Goal: Find contact information: Find contact information

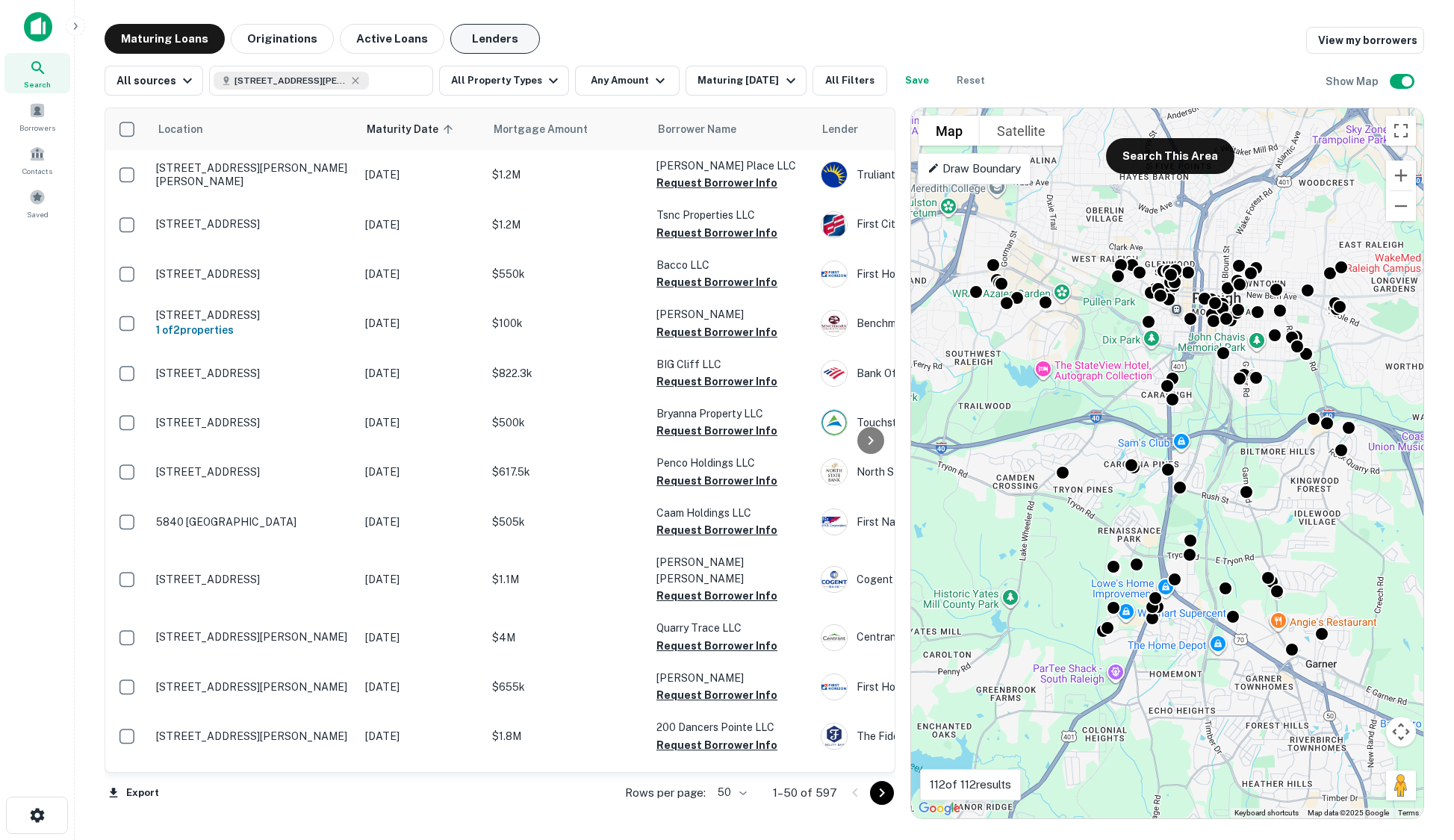
click at [469, 34] on button "Lenders" at bounding box center [494, 39] width 89 height 30
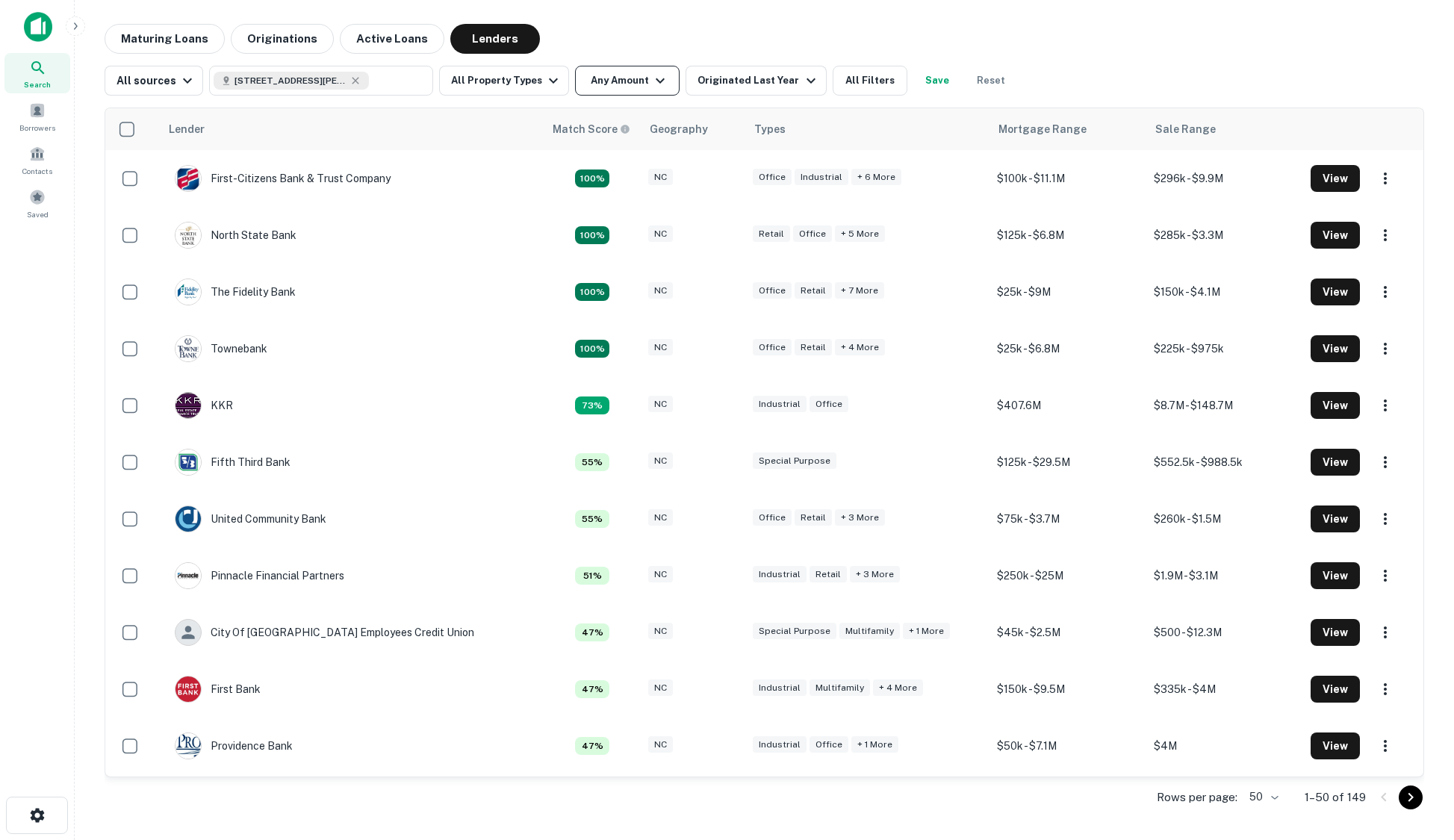
click at [638, 67] on button "Any Amount" at bounding box center [627, 81] width 104 height 30
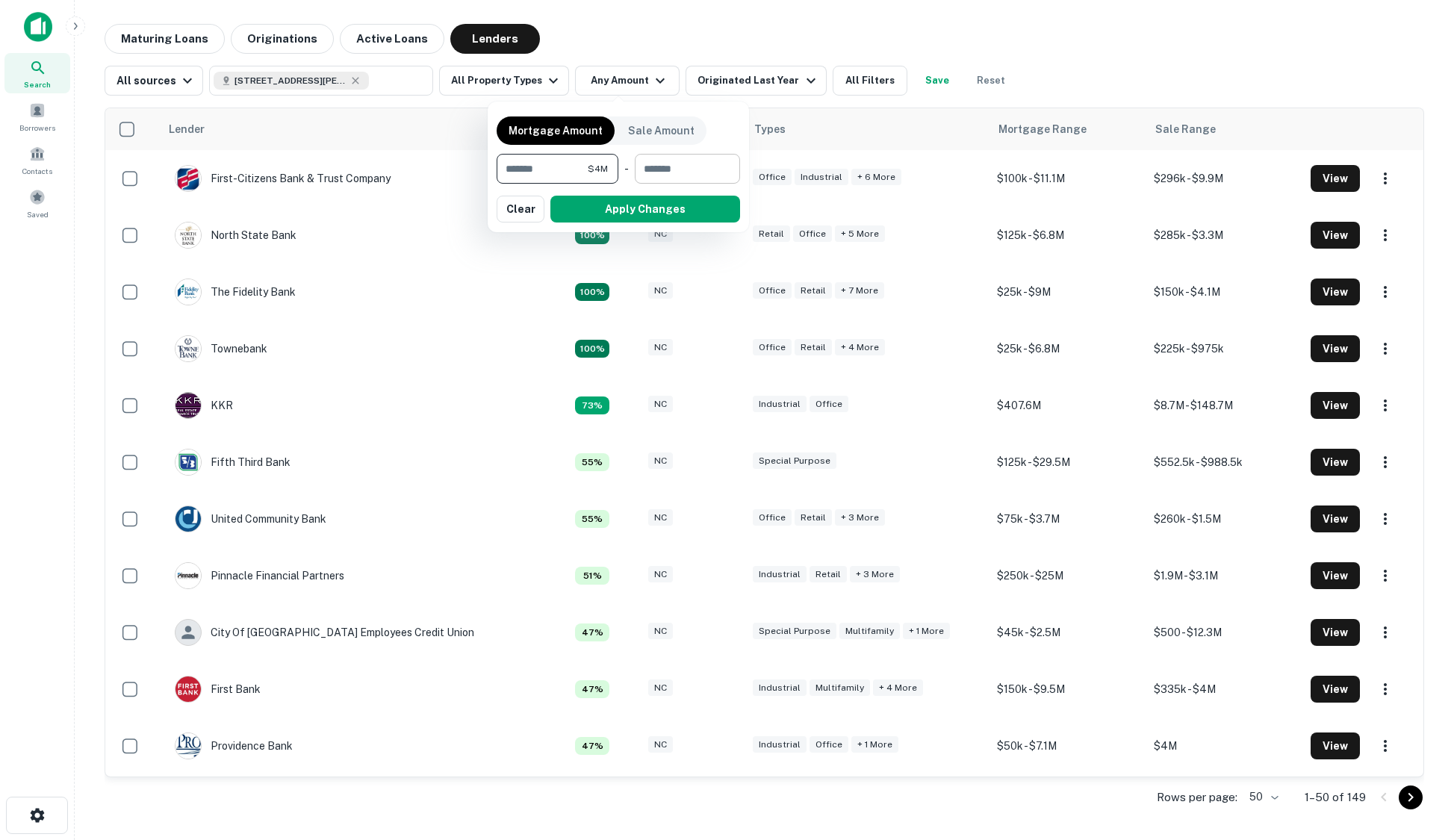
type input "*******"
click at [660, 166] on input "number" at bounding box center [682, 169] width 95 height 30
type input "*******"
click at [639, 206] on button "Apply Changes" at bounding box center [645, 209] width 190 height 27
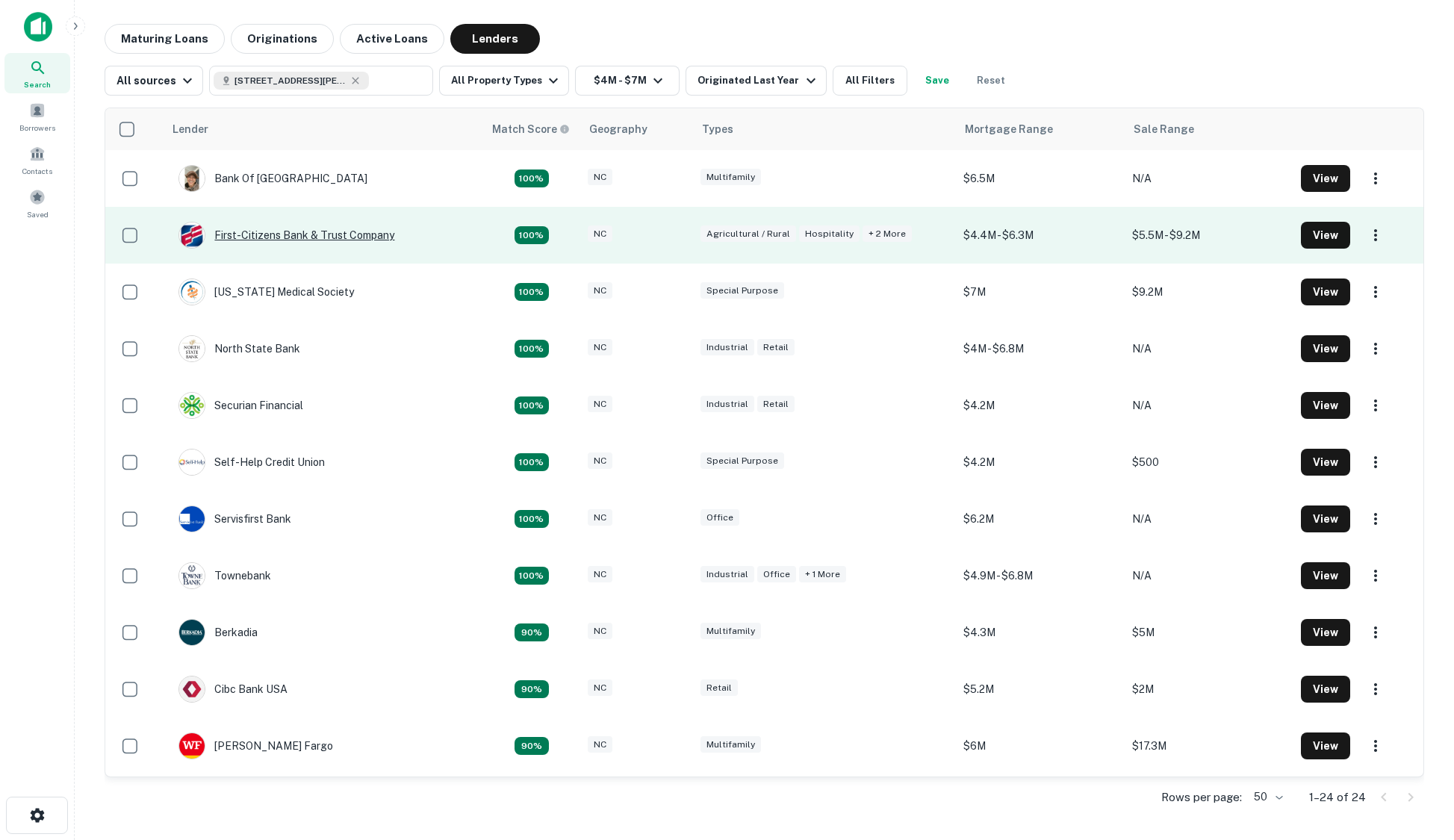
click at [328, 234] on div "First-citizens Bank & Trust Company" at bounding box center [286, 235] width 215 height 27
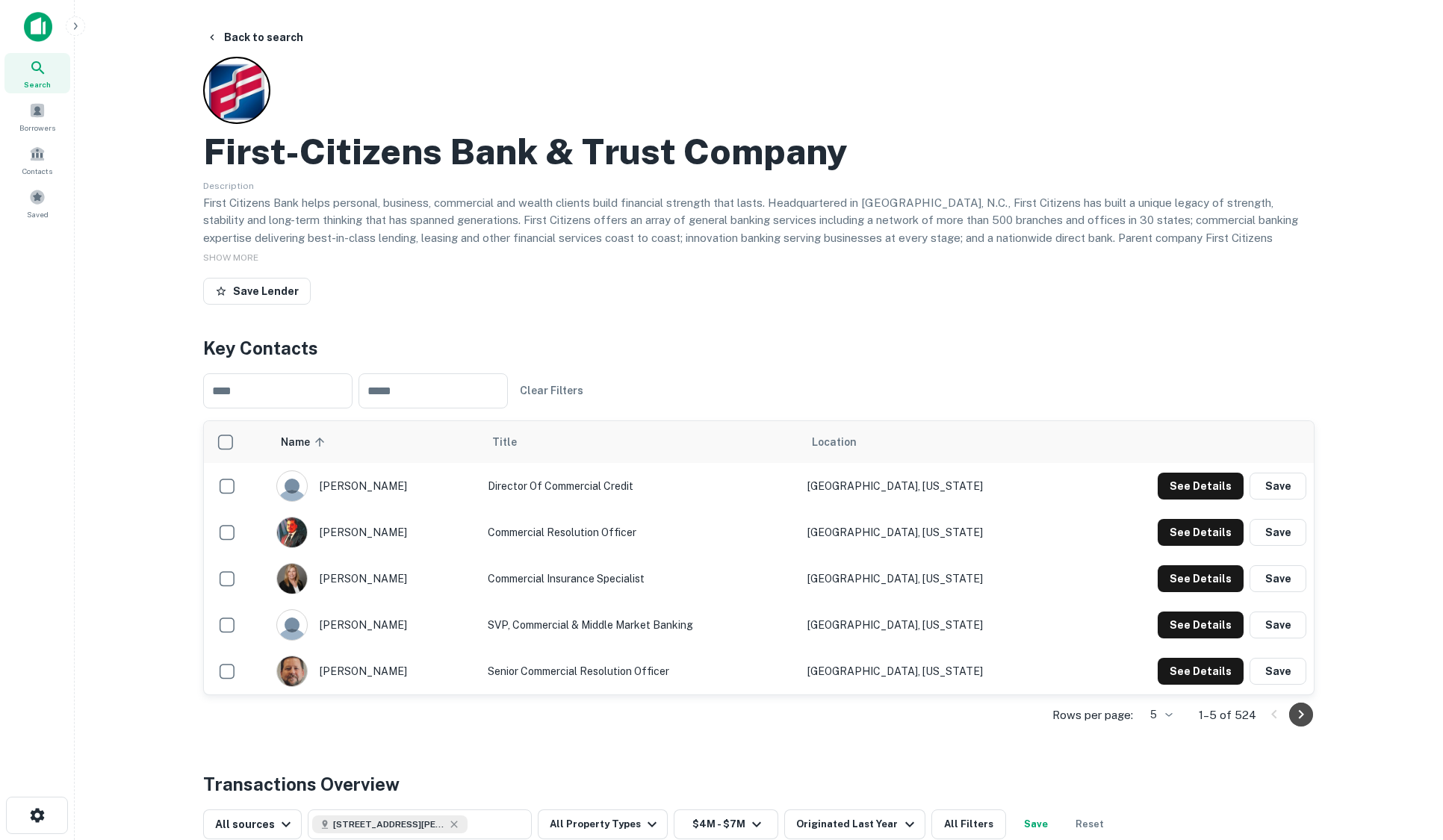
click at [1297, 712] on icon "Go to next page" at bounding box center [1300, 714] width 18 height 18
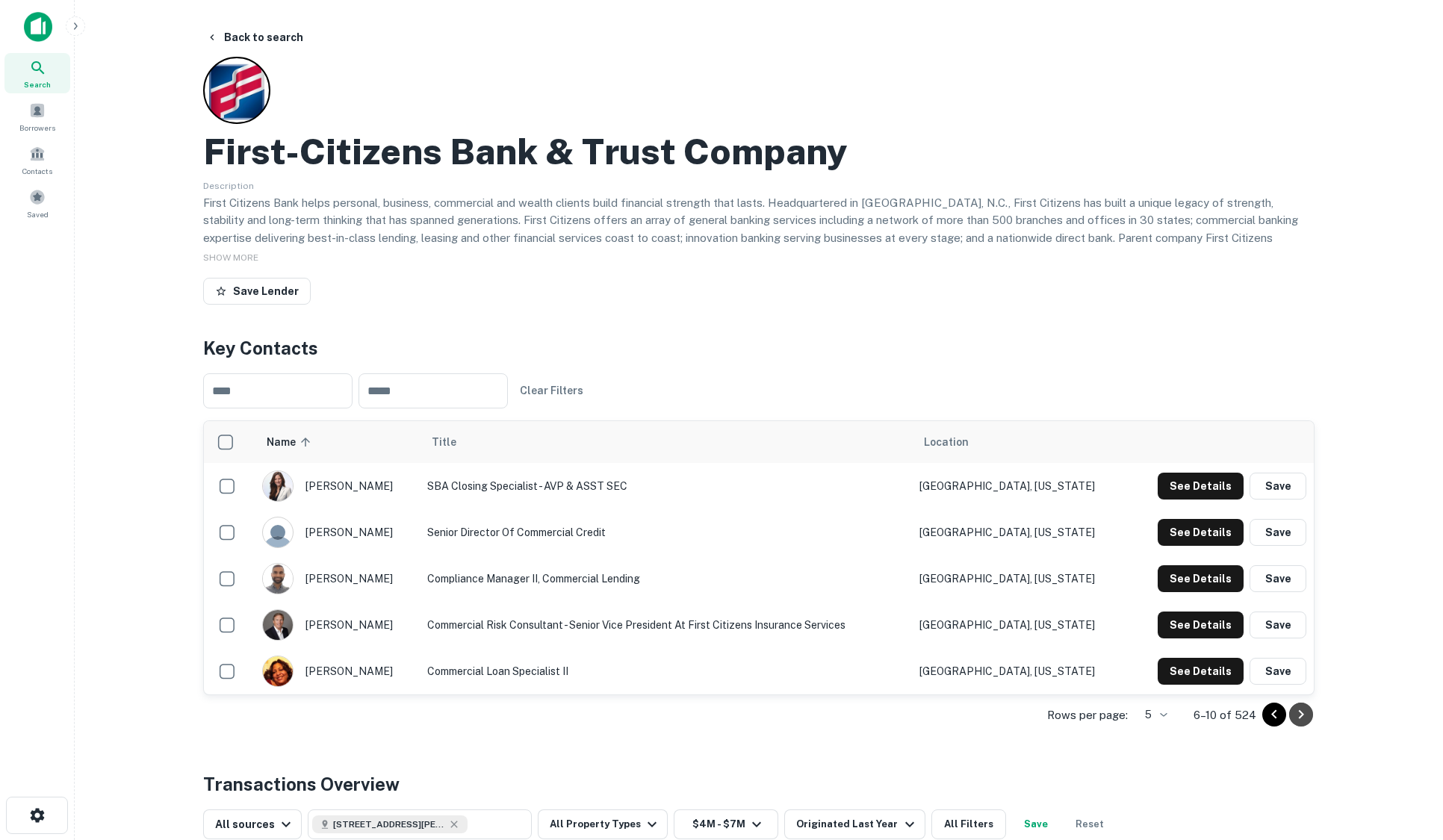
click at [1307, 711] on icon "Go to next page" at bounding box center [1300, 714] width 18 height 18
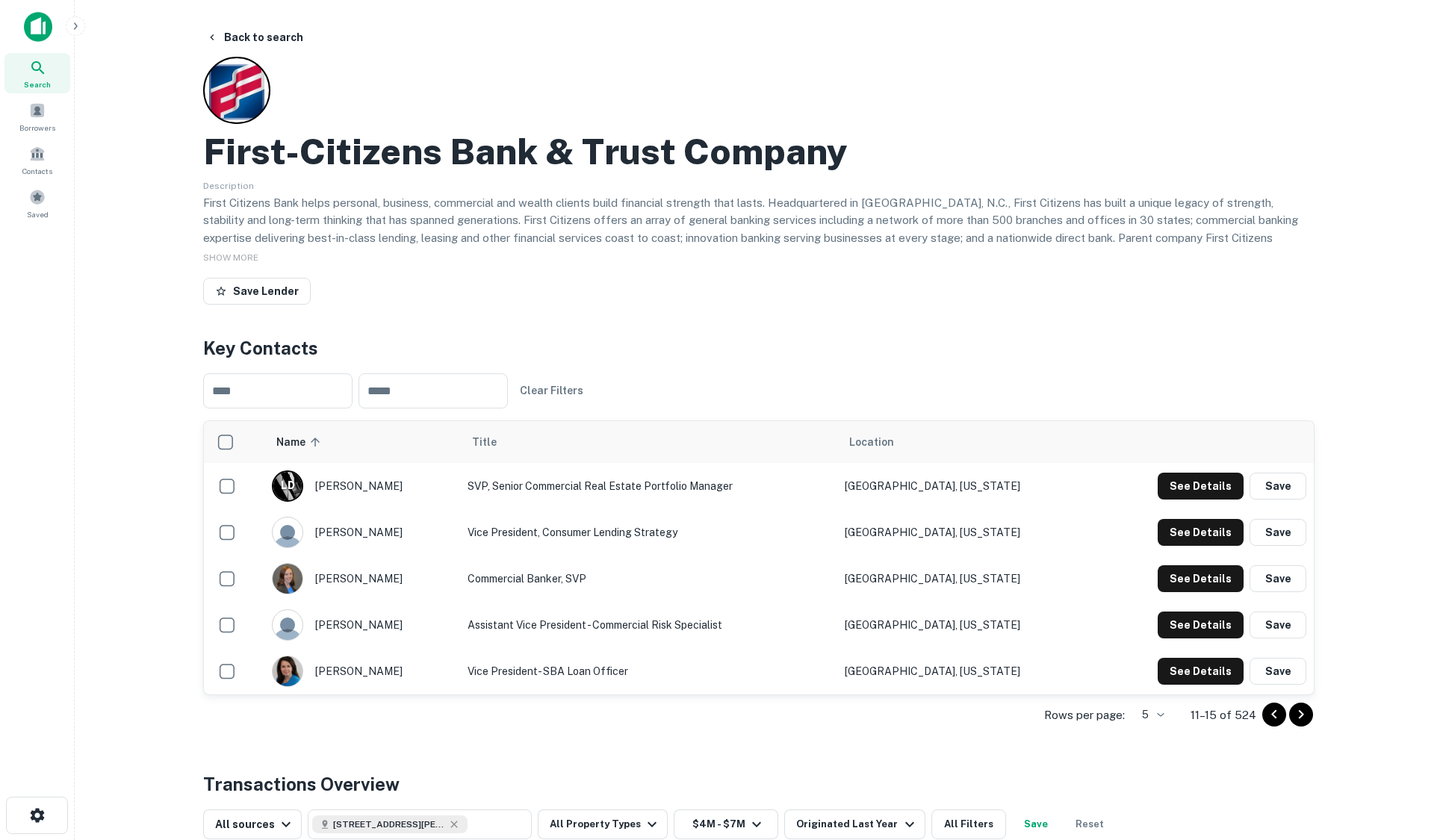
click at [1307, 710] on icon "Go to next page" at bounding box center [1300, 714] width 18 height 18
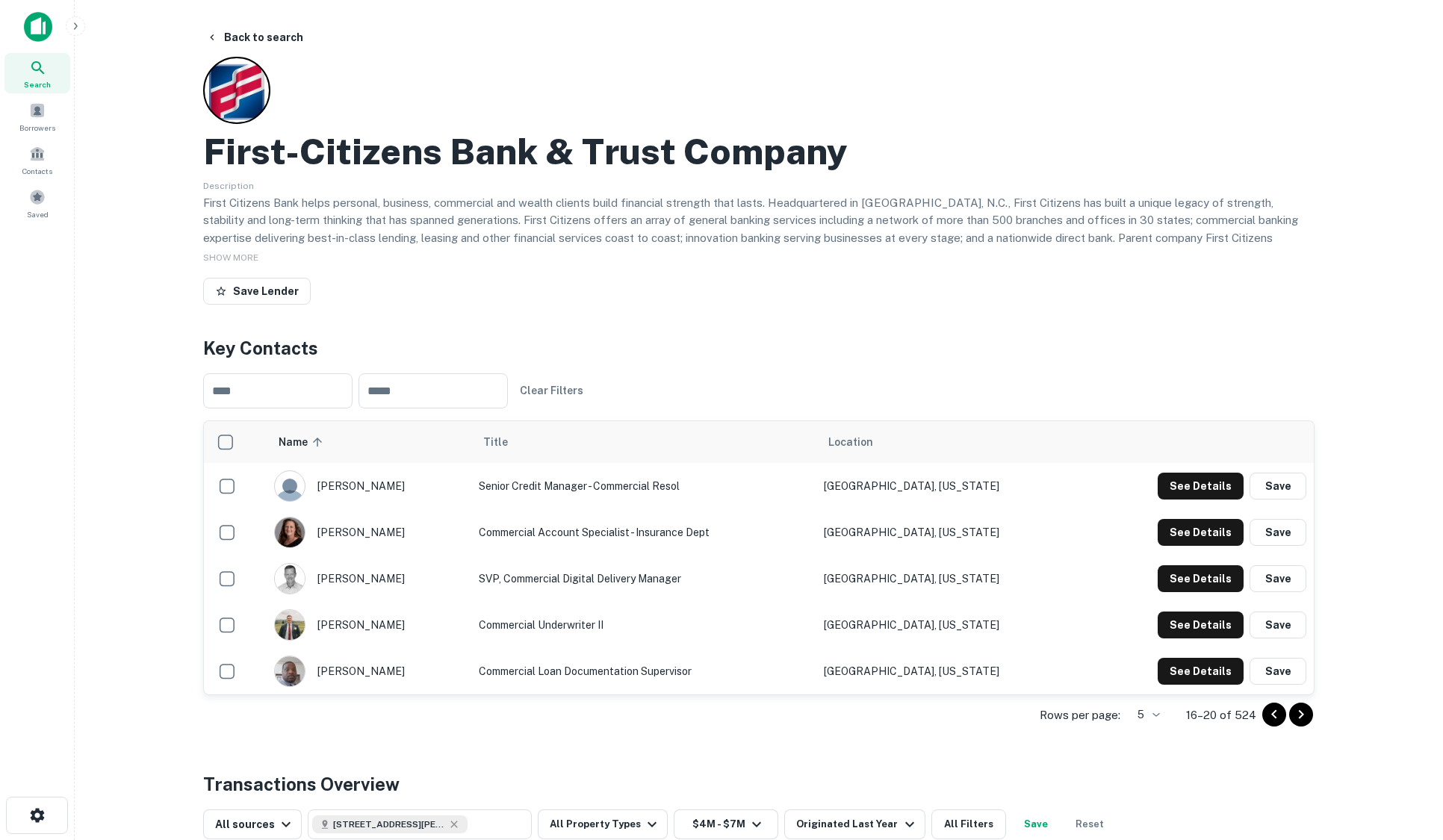
click at [1307, 710] on icon "Go to next page" at bounding box center [1300, 714] width 18 height 18
click at [1206, 499] on button "See Details" at bounding box center [1200, 486] width 86 height 27
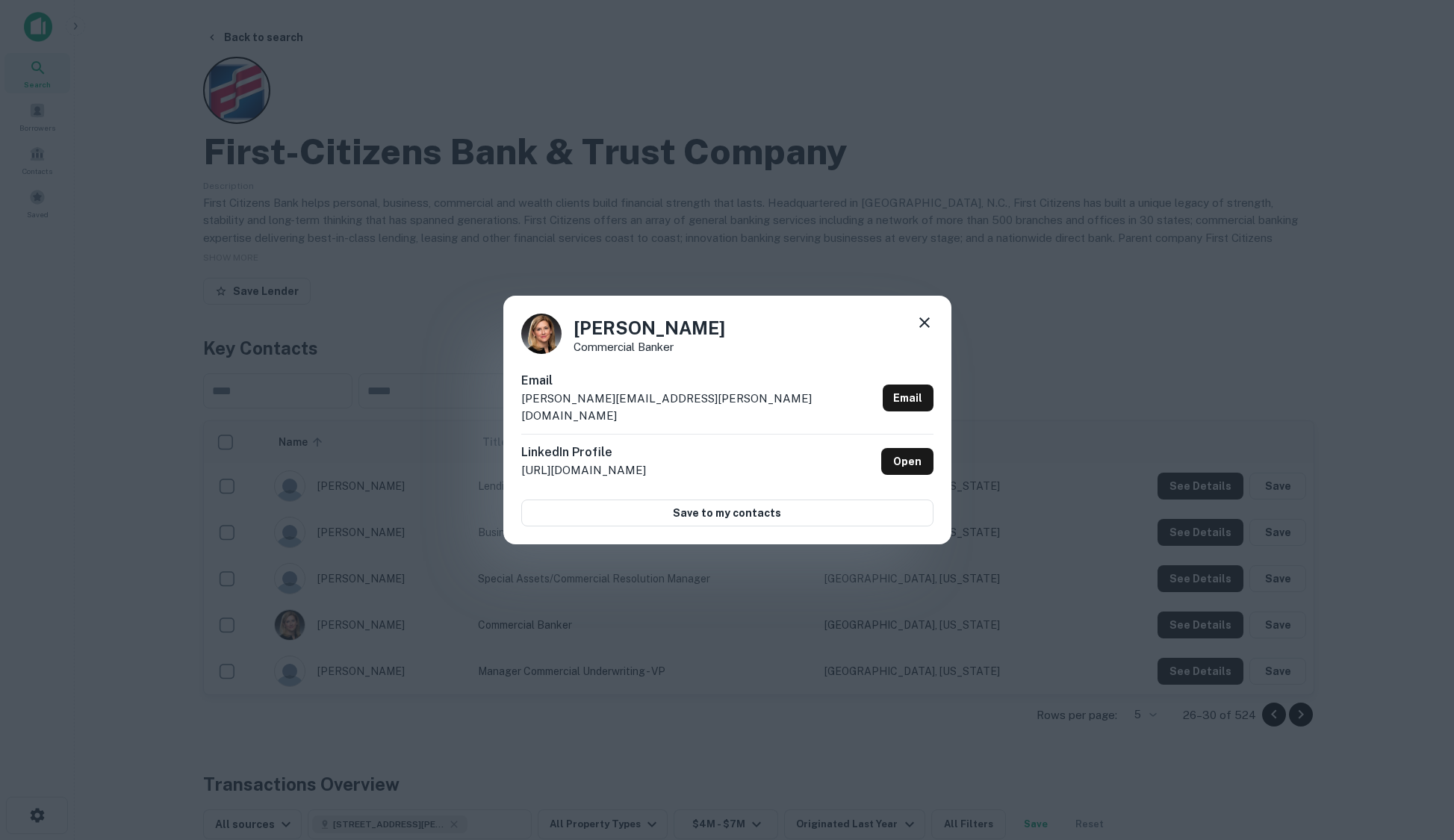
click at [204, 150] on div "[PERSON_NAME] Commercial Banker Email [PERSON_NAME][EMAIL_ADDRESS][PERSON_NAME]…" at bounding box center [727, 420] width 1454 height 840
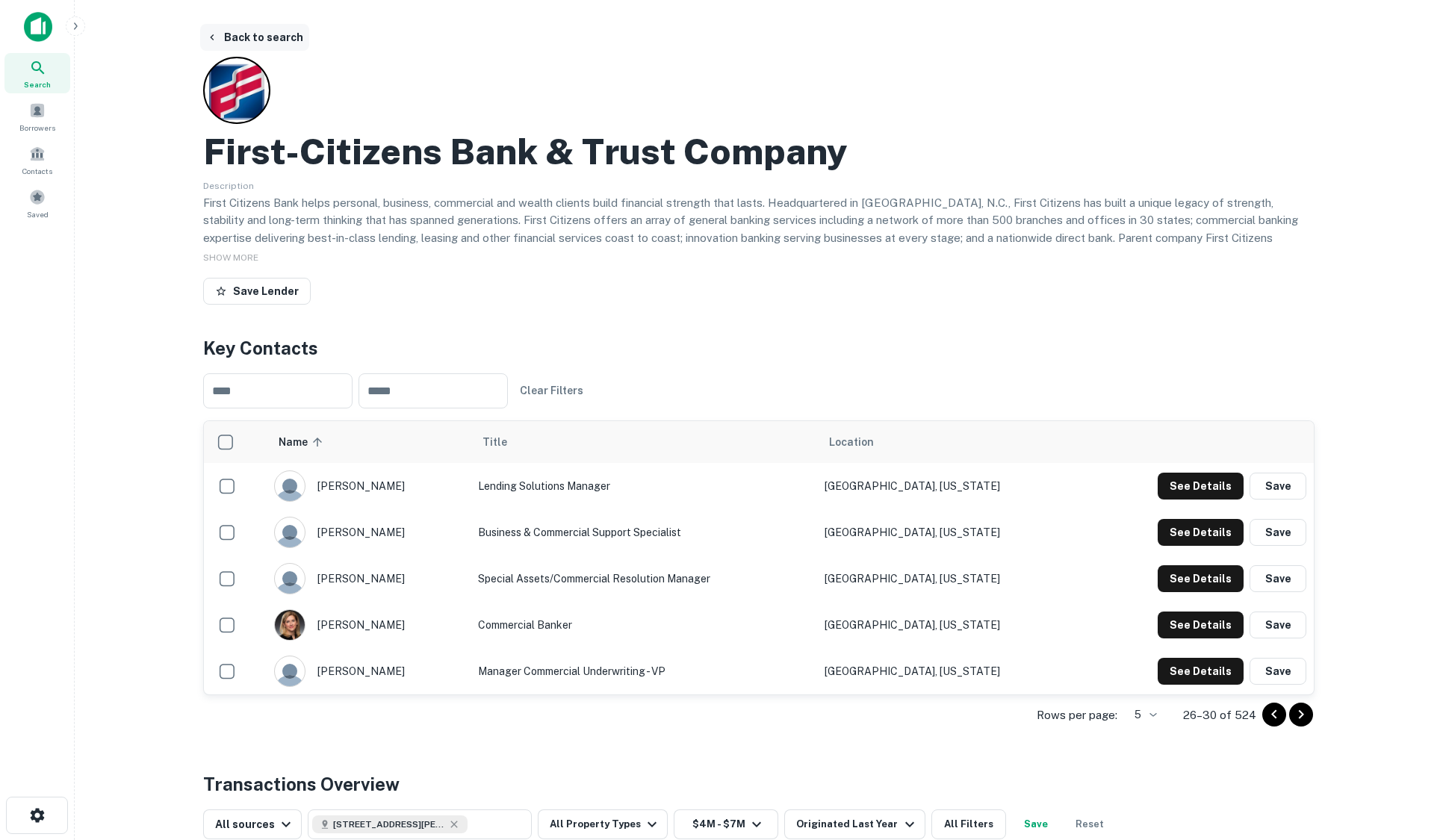
click at [277, 33] on button "Back to search" at bounding box center [255, 38] width 109 height 27
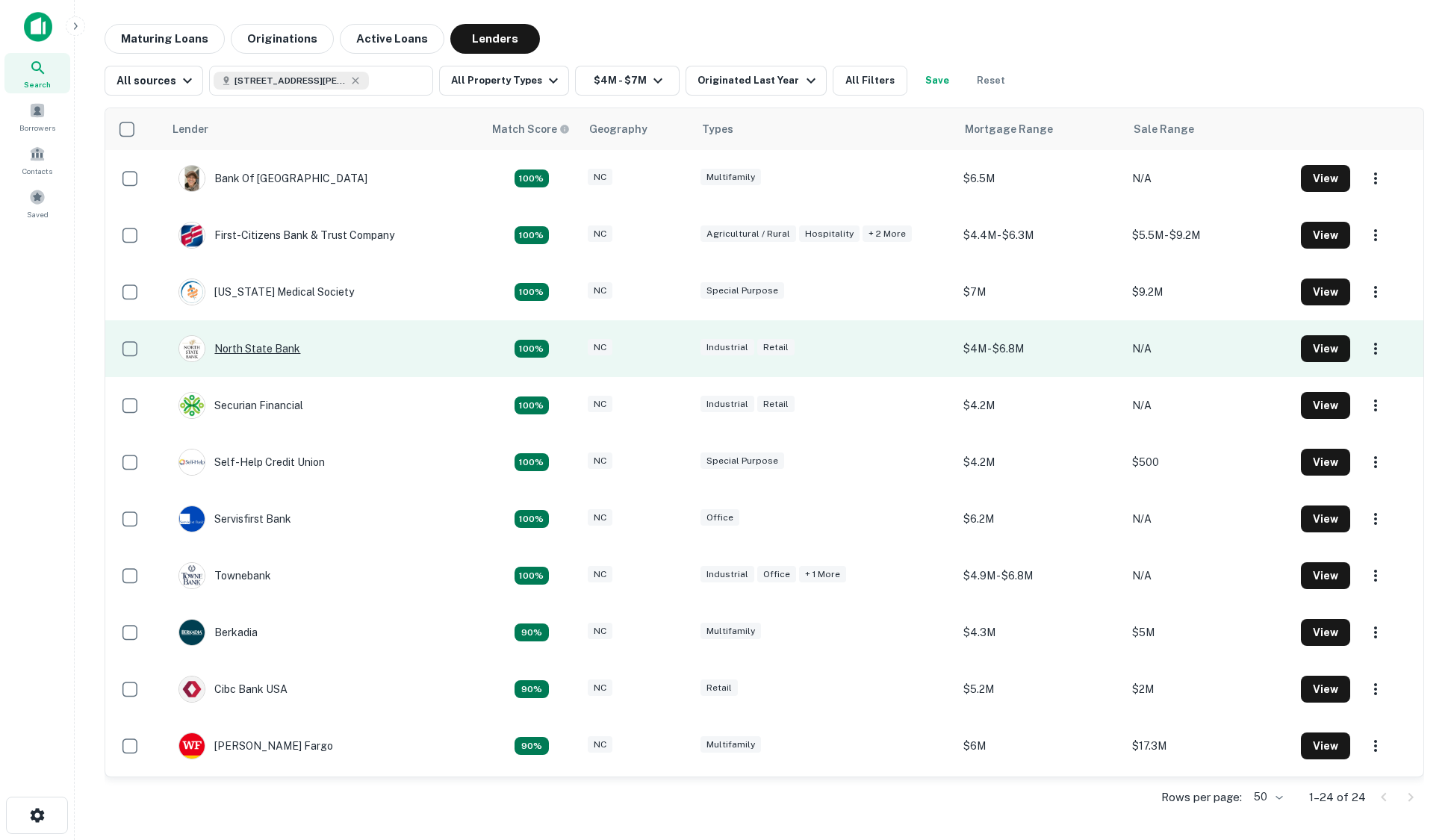
click at [270, 350] on div "North State Bank" at bounding box center [240, 348] width 122 height 27
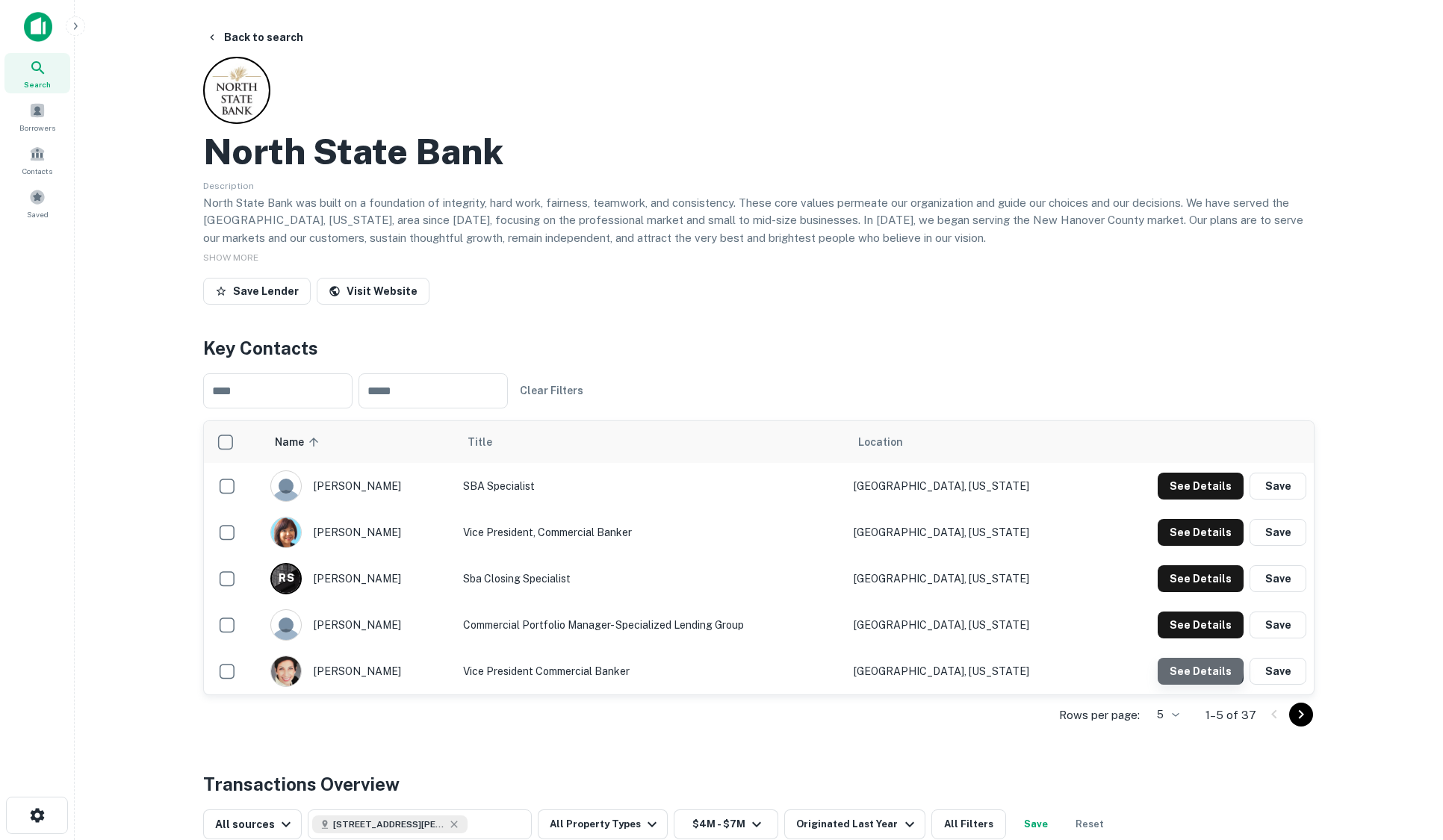
click at [1200, 499] on button "See Details" at bounding box center [1200, 486] width 86 height 27
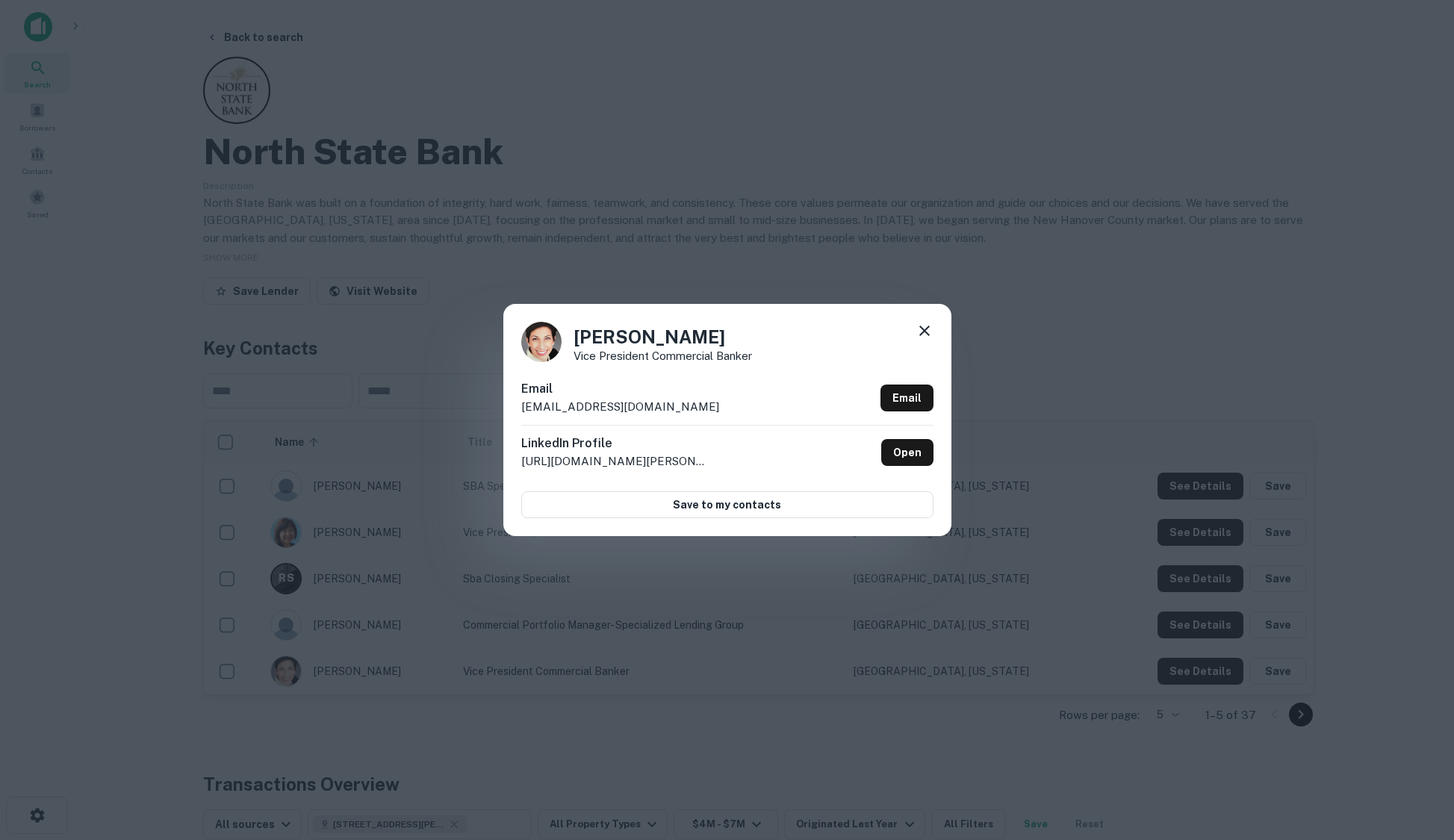
drag, startPoint x: 702, startPoint y: 294, endPoint x: 702, endPoint y: 281, distance: 13.0
click at [702, 287] on div "[PERSON_NAME] Vice President Commercial Banker Email [EMAIL_ADDRESS][DOMAIN_NAM…" at bounding box center [727, 420] width 1454 height 840
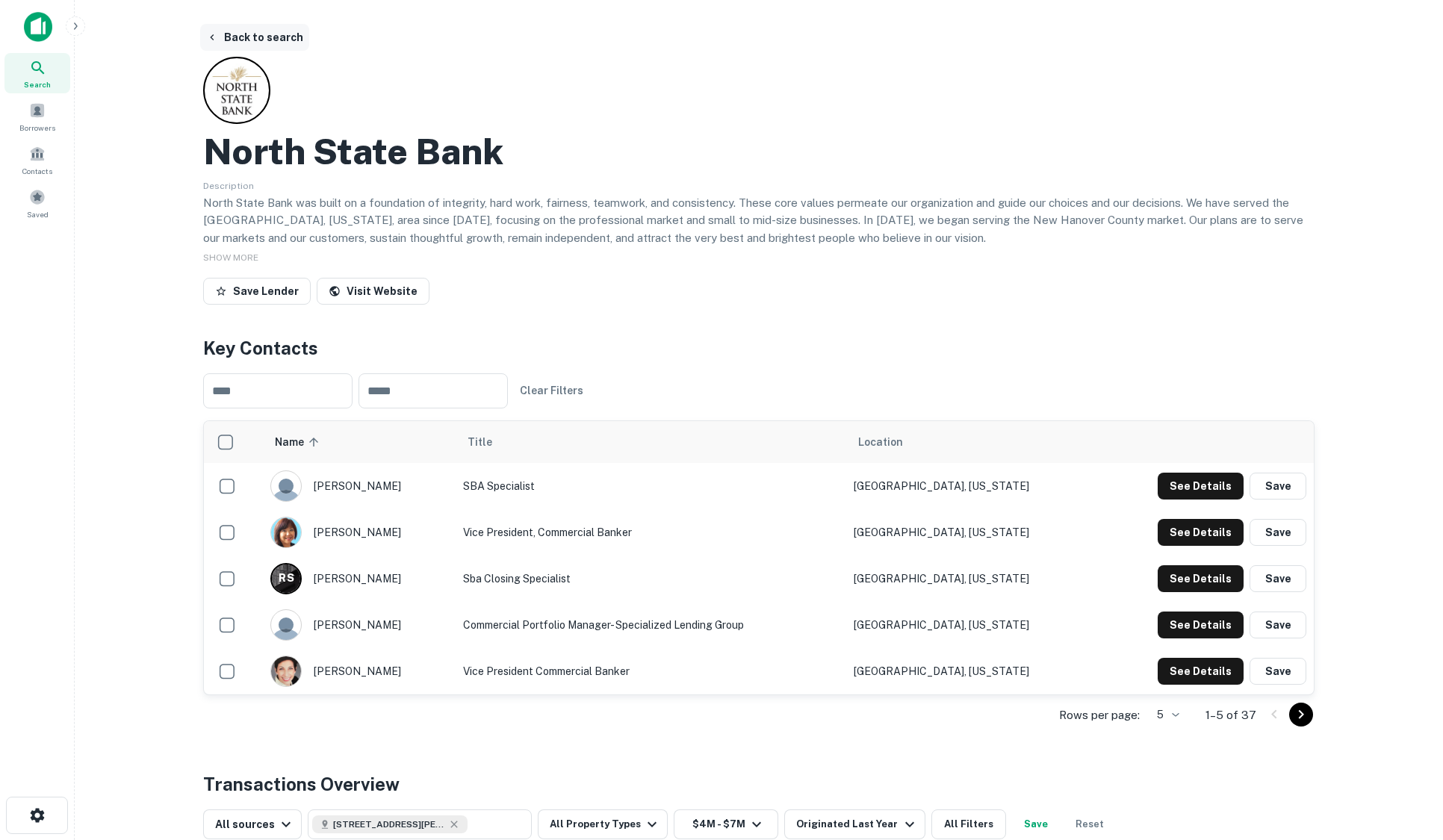
click at [274, 34] on button "Back to search" at bounding box center [255, 38] width 109 height 27
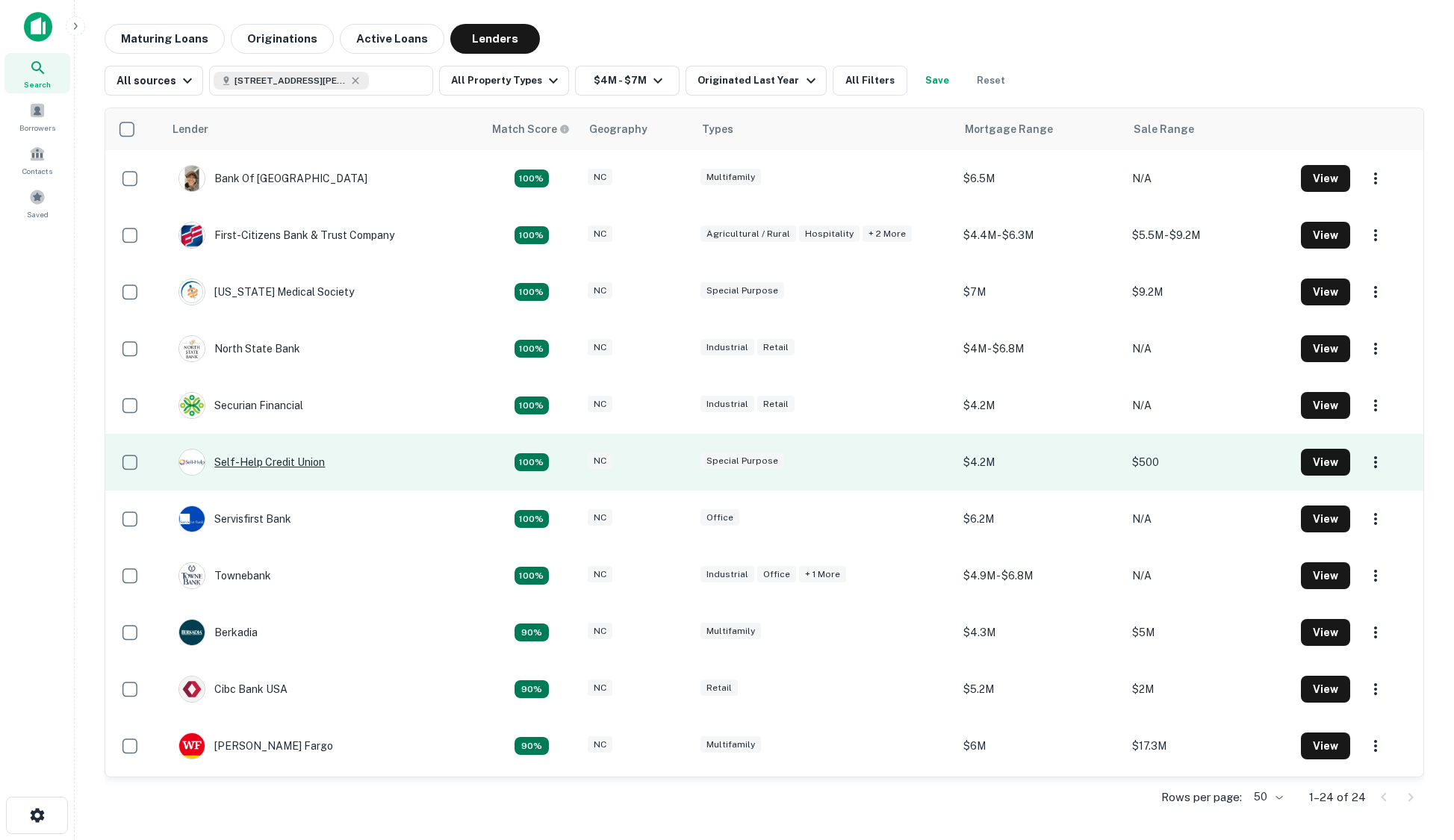
click at [279, 463] on div "Self-help Credit Union" at bounding box center [251, 462] width 146 height 27
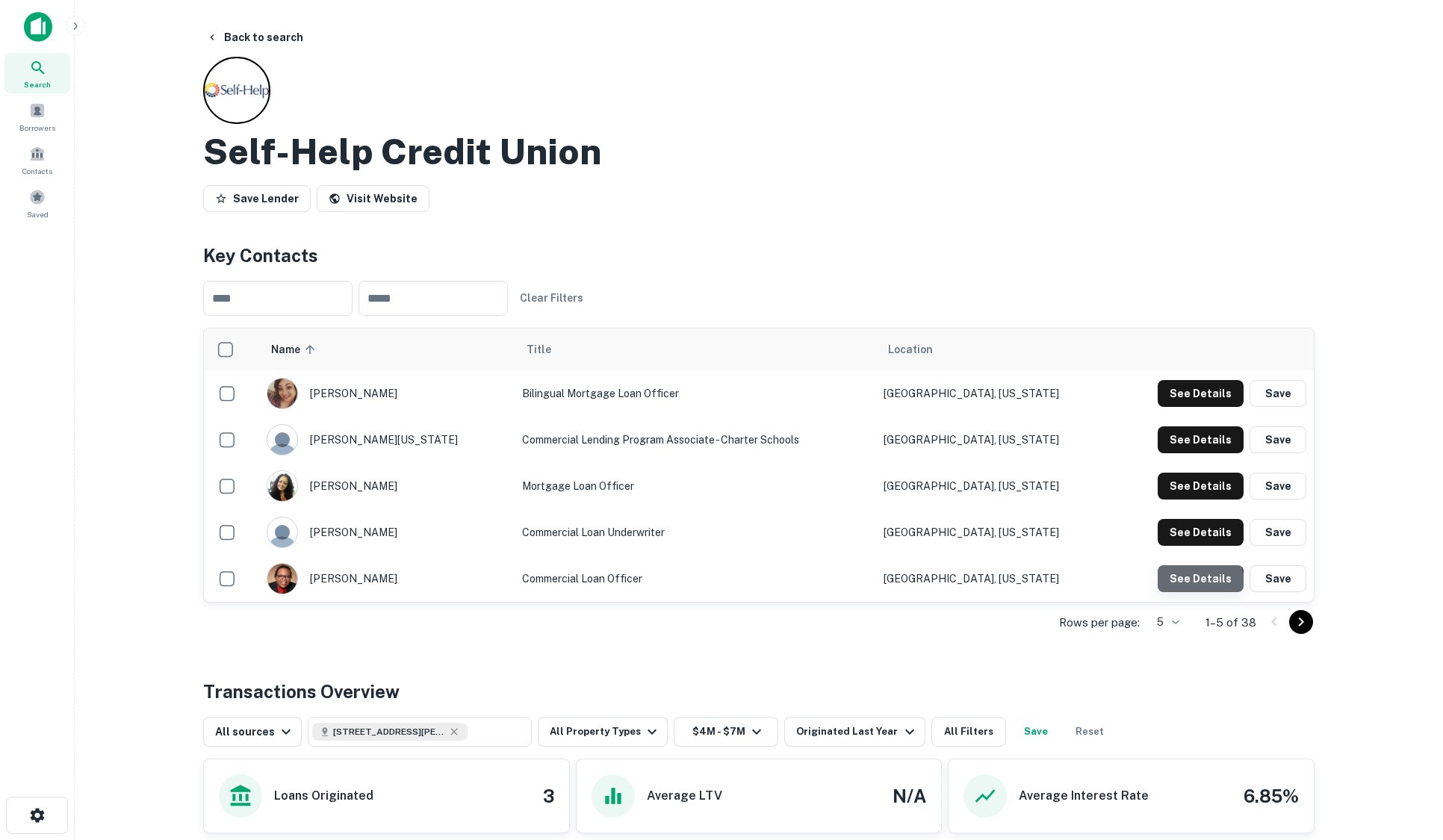
click at [1189, 407] on button "See Details" at bounding box center [1200, 393] width 86 height 27
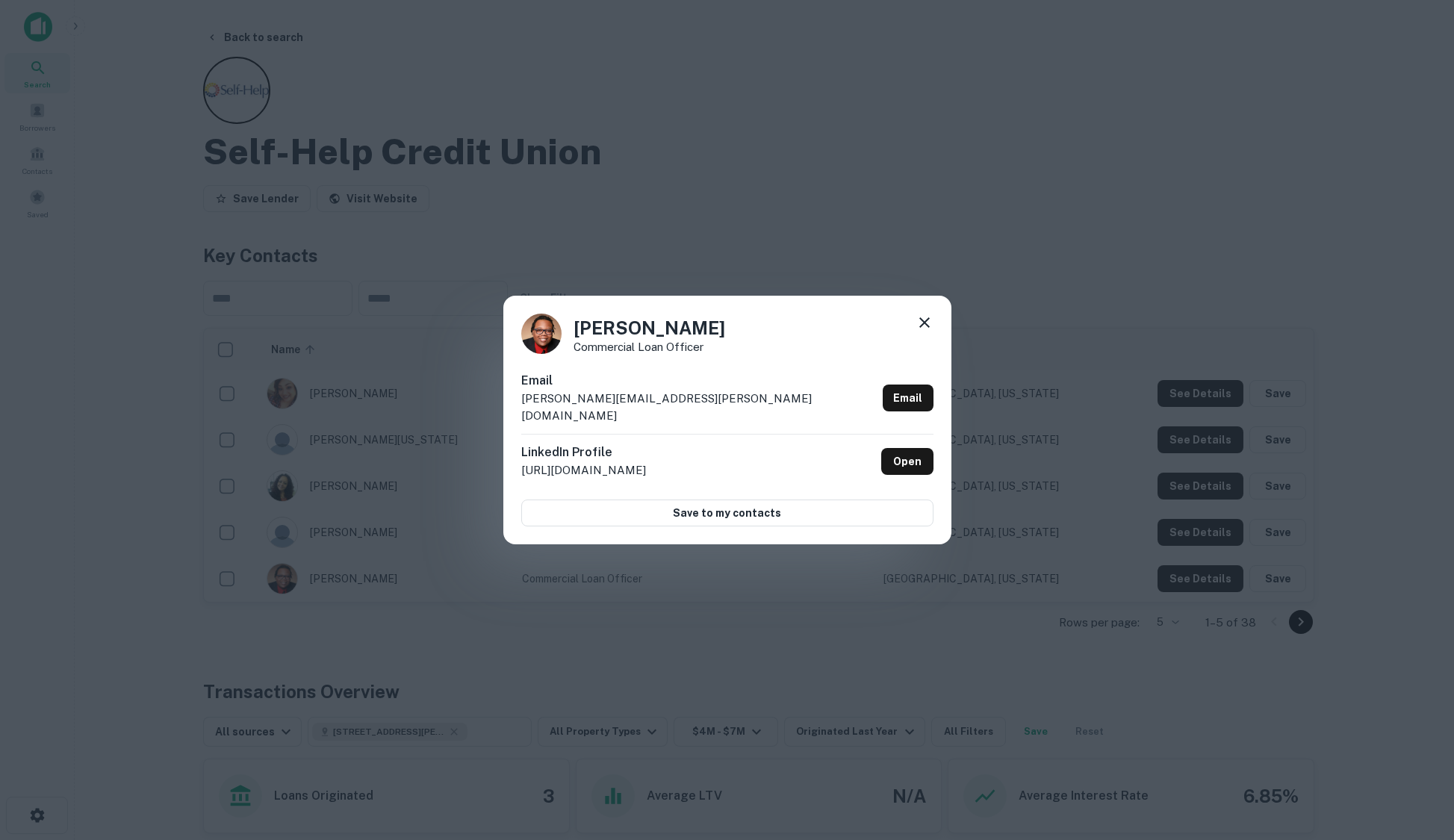
click at [570, 139] on div "[PERSON_NAME] Commercial Loan Officer Email [PERSON_NAME][EMAIL_ADDRESS][PERSON…" at bounding box center [727, 420] width 1454 height 840
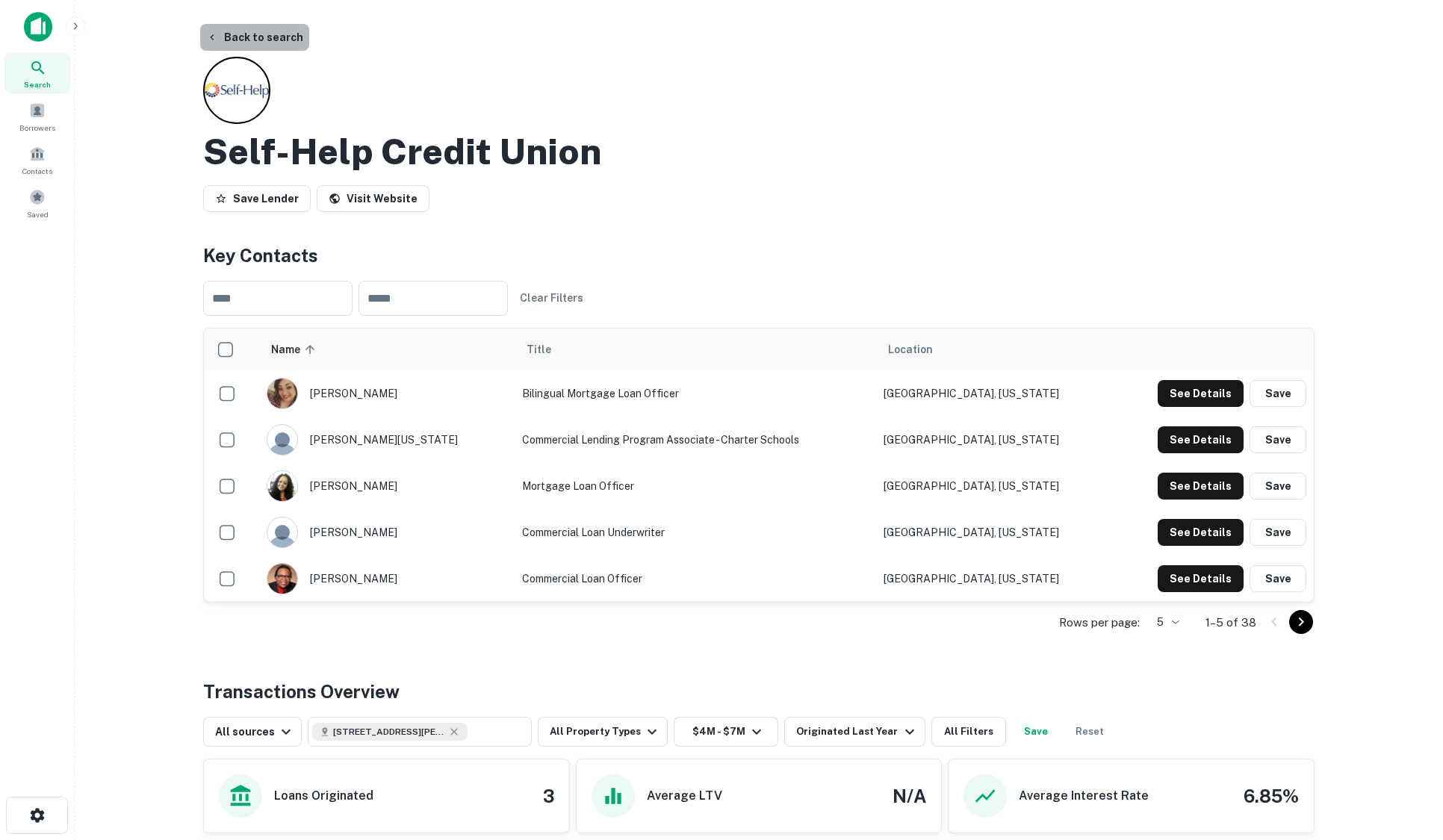
click at [271, 34] on button "Back to search" at bounding box center [255, 38] width 109 height 27
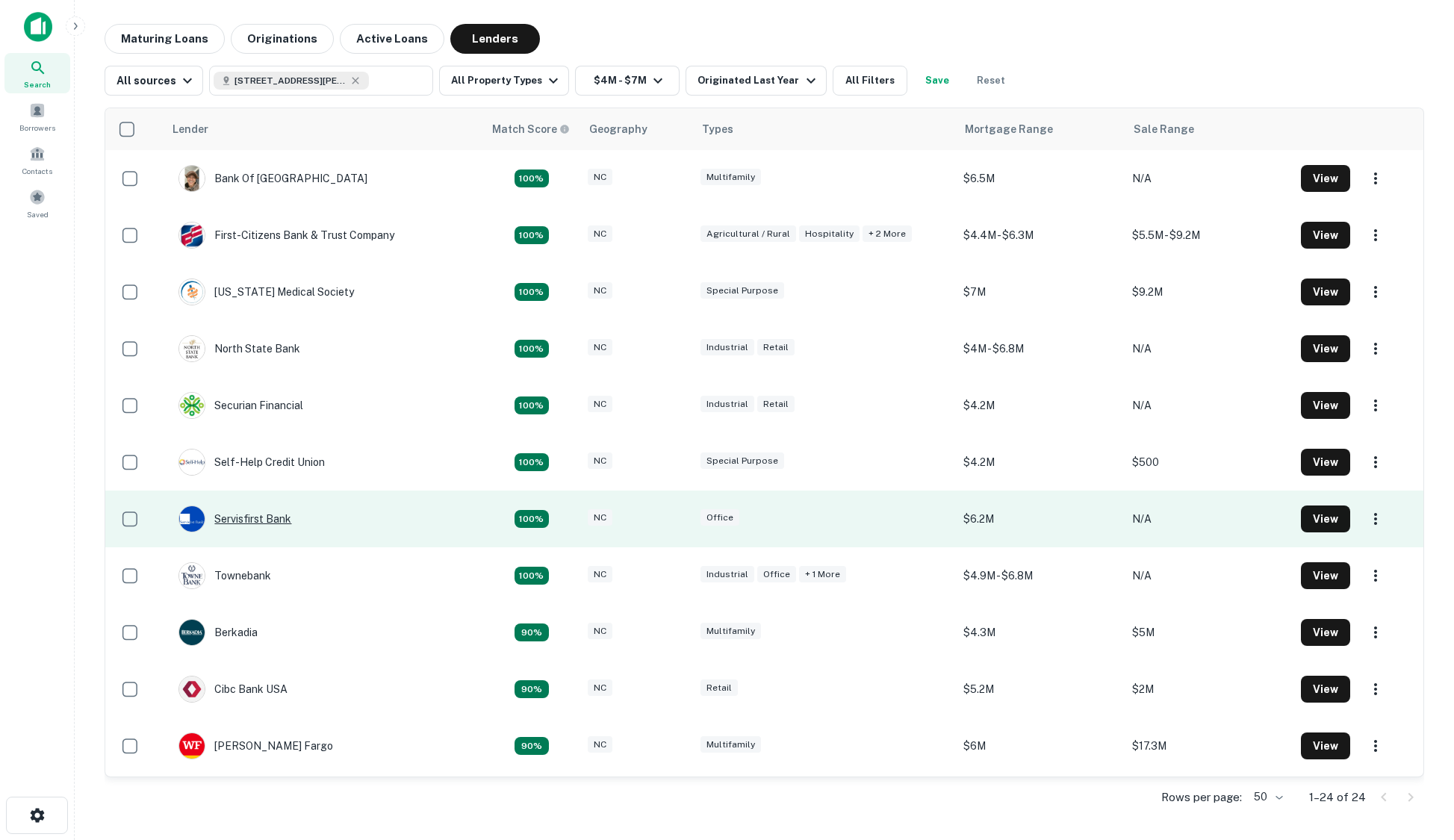
click at [271, 514] on div "Servisfirst Bank" at bounding box center [235, 519] width 113 height 27
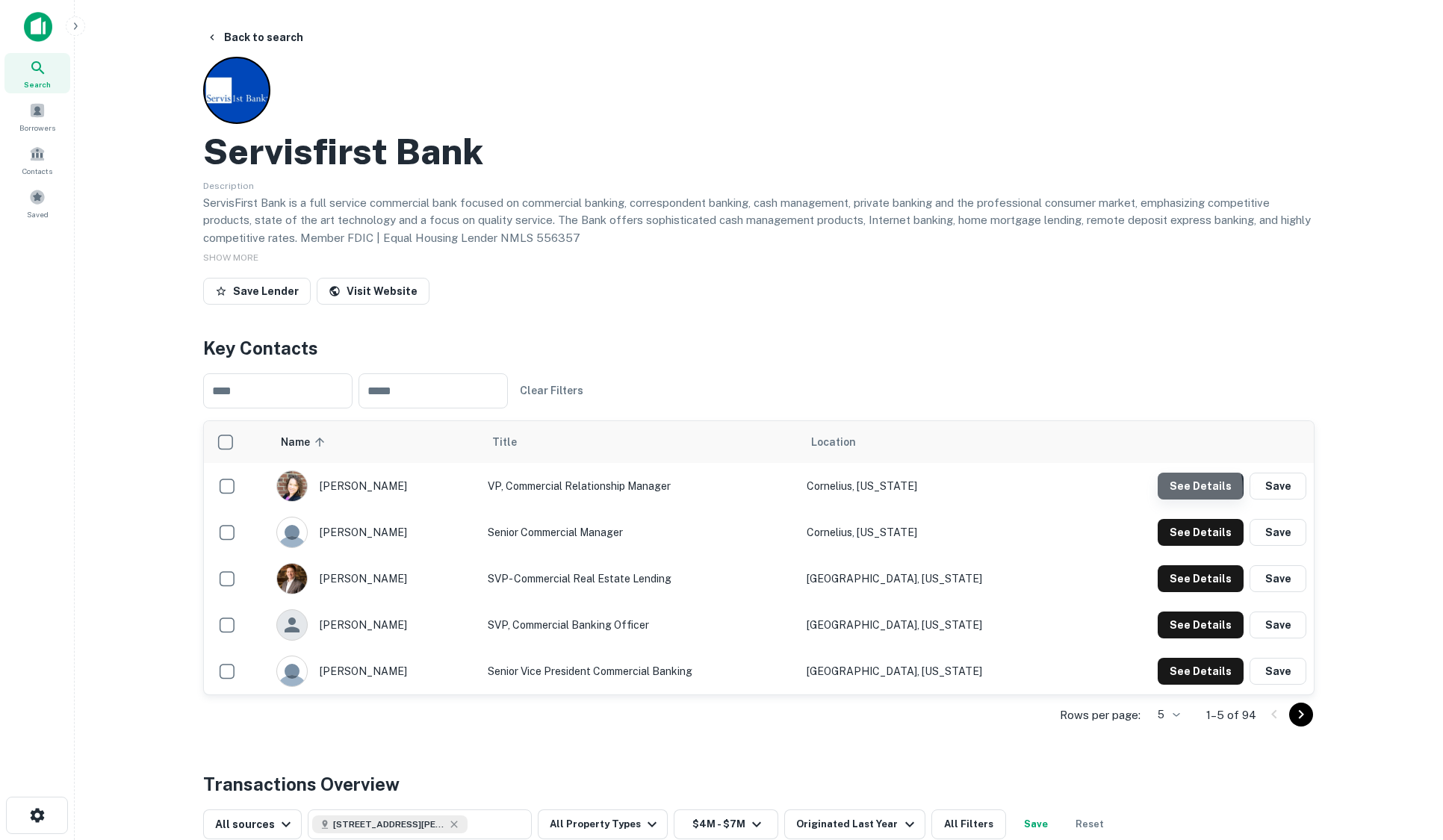
click at [1163, 490] on button "See Details" at bounding box center [1200, 486] width 86 height 27
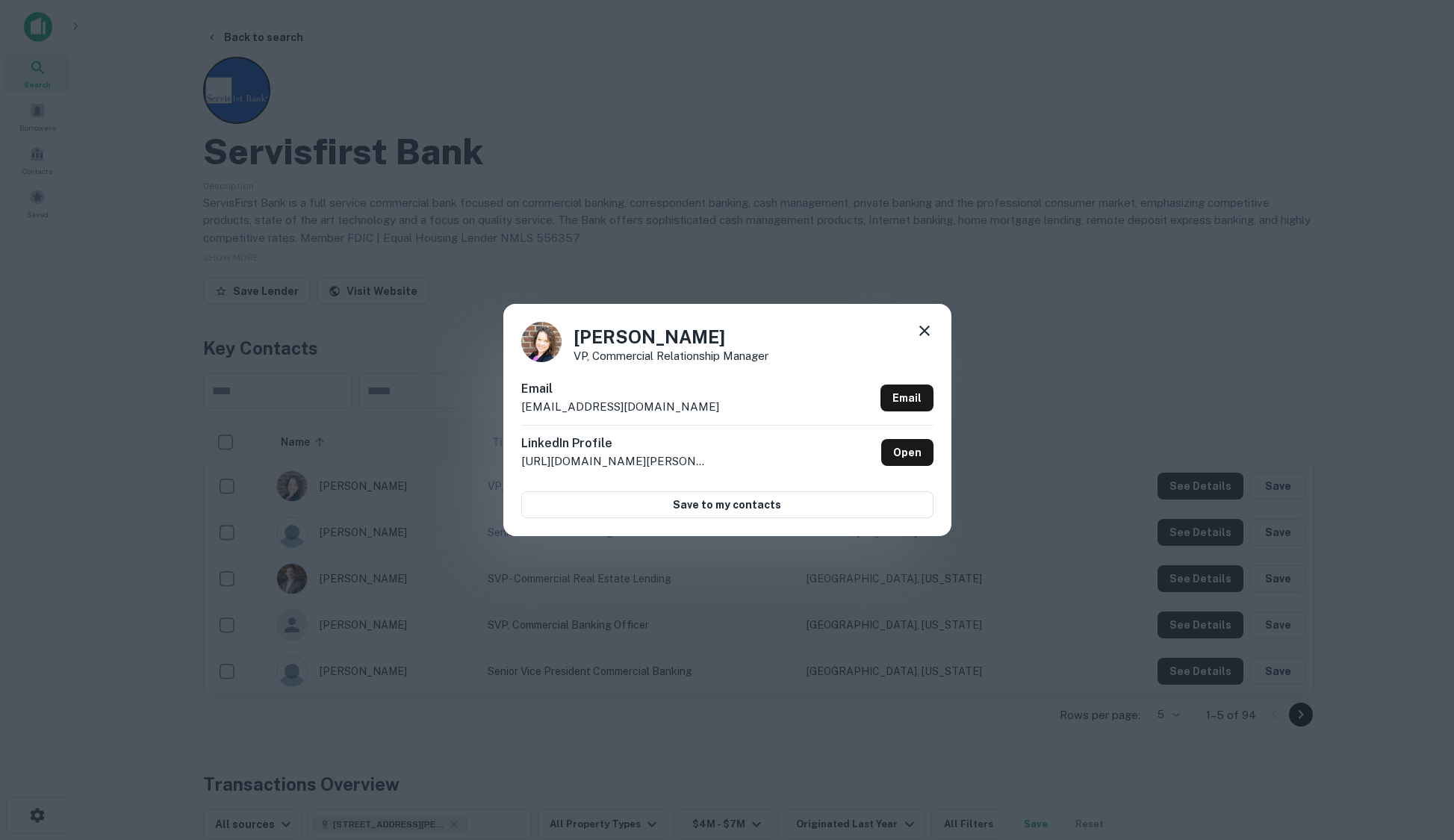
click at [535, 226] on div "[PERSON_NAME] VP, Commercial Relationship Manager Email [EMAIL_ADDRESS][DOMAIN_…" at bounding box center [727, 420] width 1454 height 840
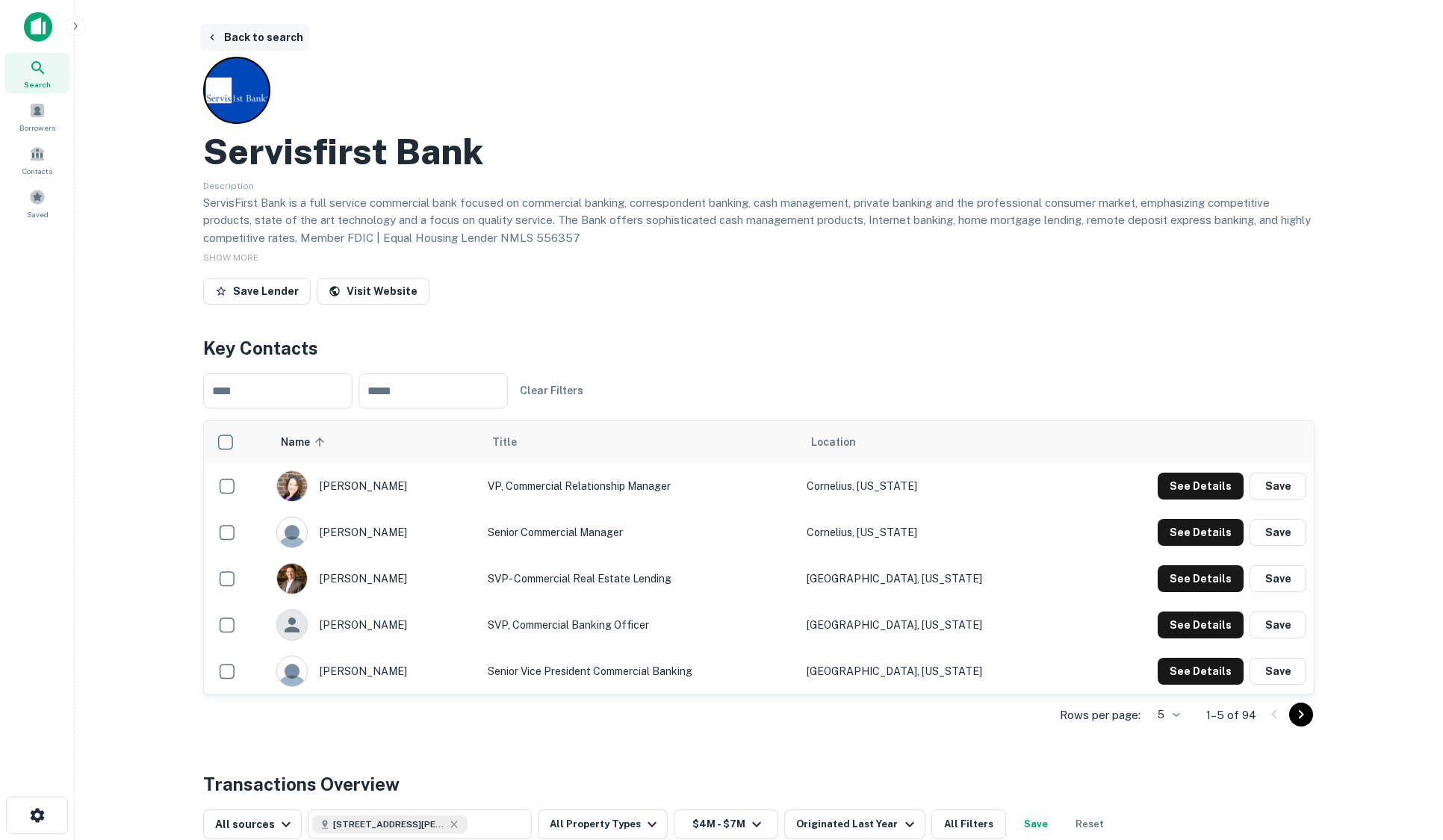
click at [258, 27] on button "Back to search" at bounding box center [255, 38] width 109 height 27
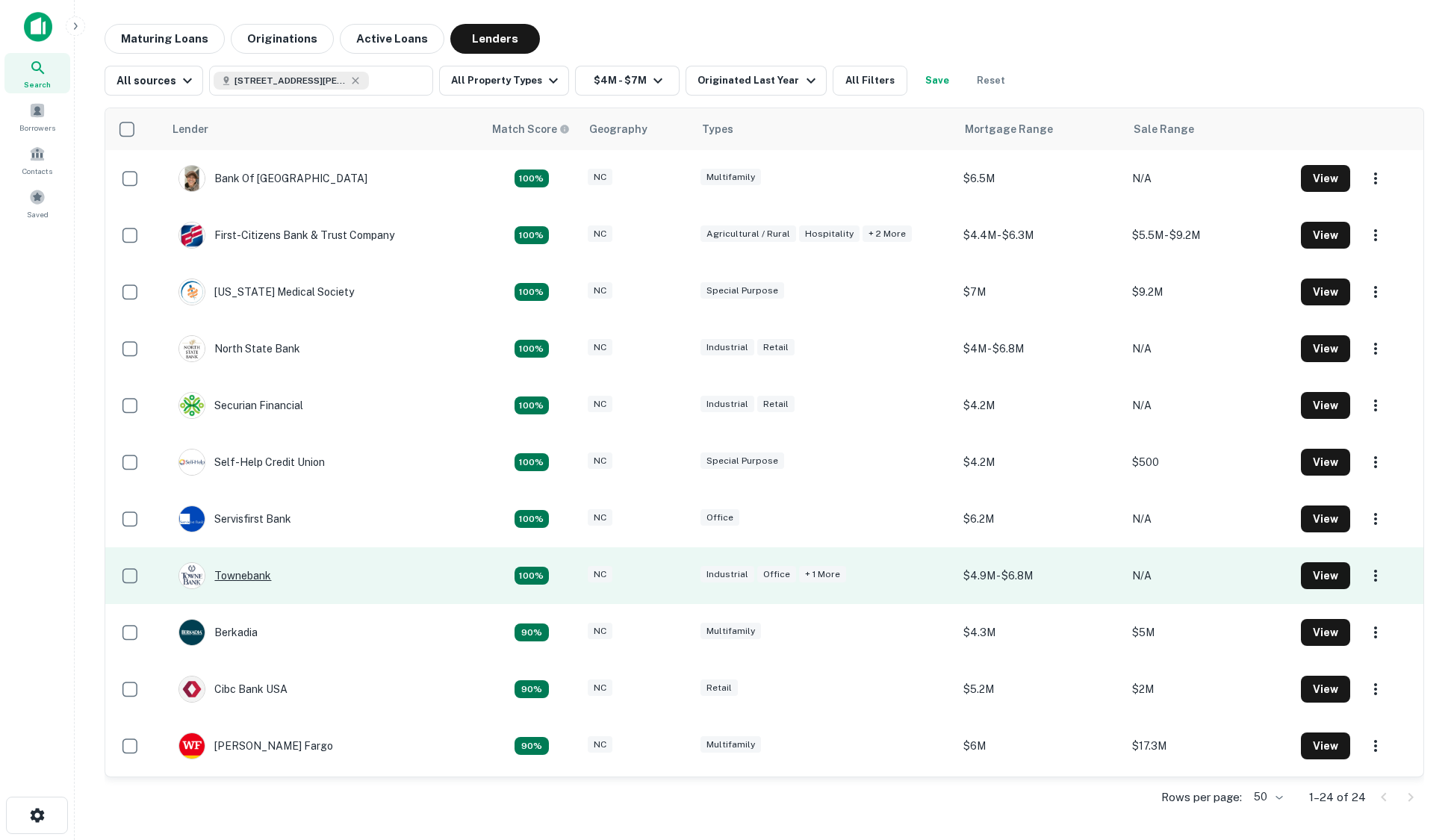
click at [245, 575] on div "Townebank" at bounding box center [225, 575] width 93 height 27
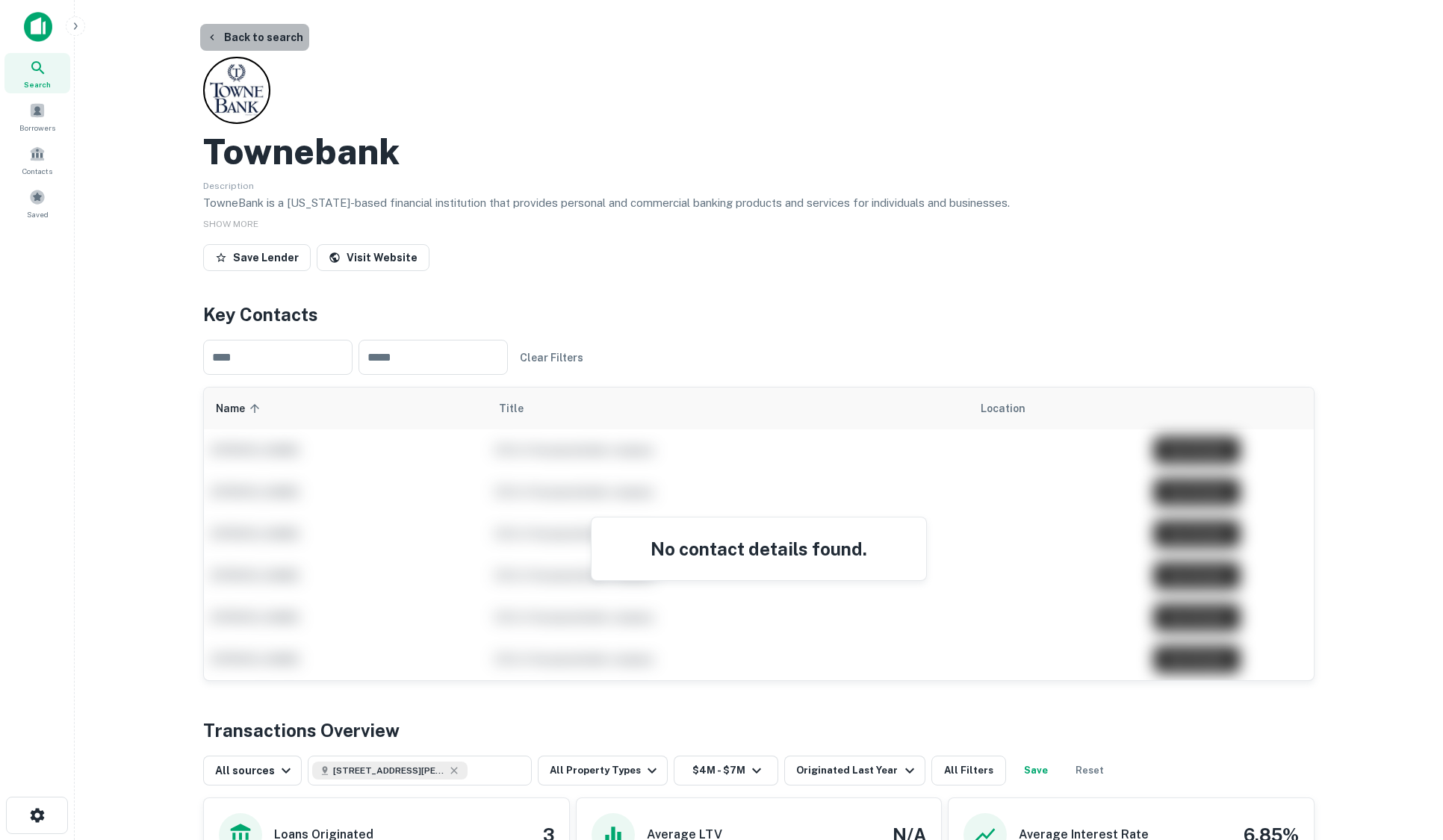
click at [264, 33] on button "Back to search" at bounding box center [255, 38] width 109 height 27
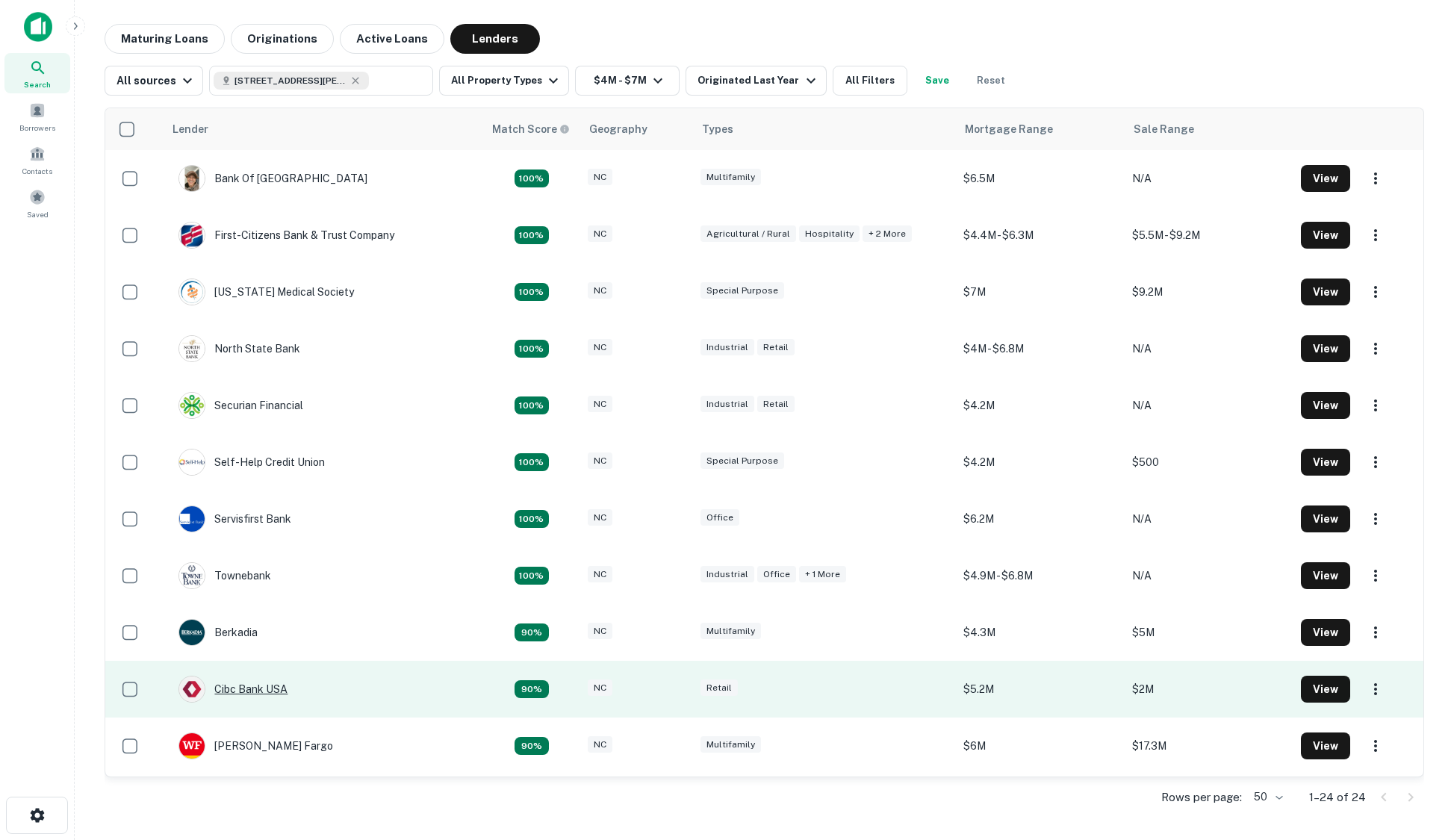
click at [261, 686] on div "Cibc Bank USA" at bounding box center [233, 689] width 109 height 27
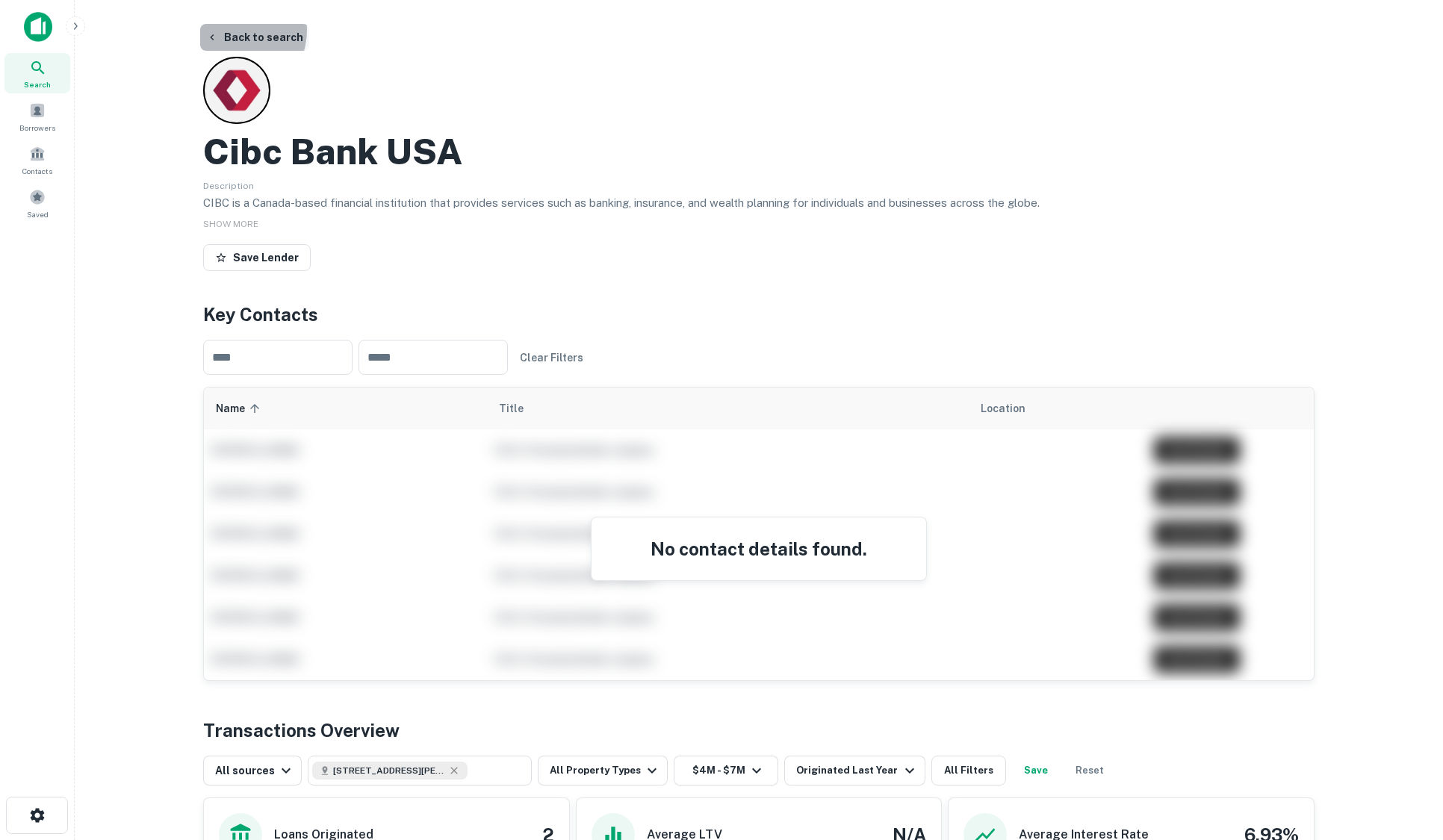
click at [230, 30] on button "Back to search" at bounding box center [255, 38] width 109 height 27
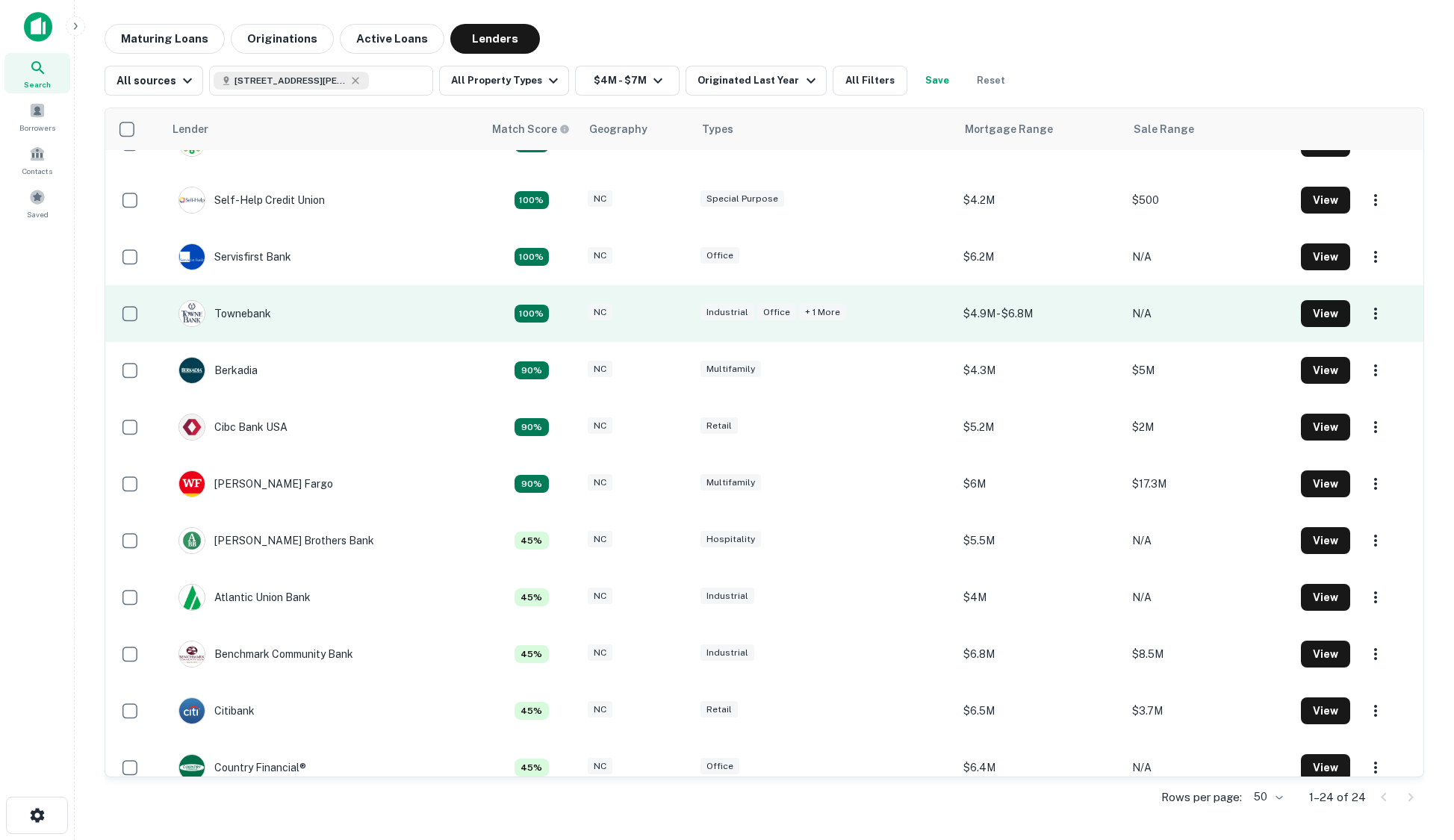
scroll to position [299, 0]
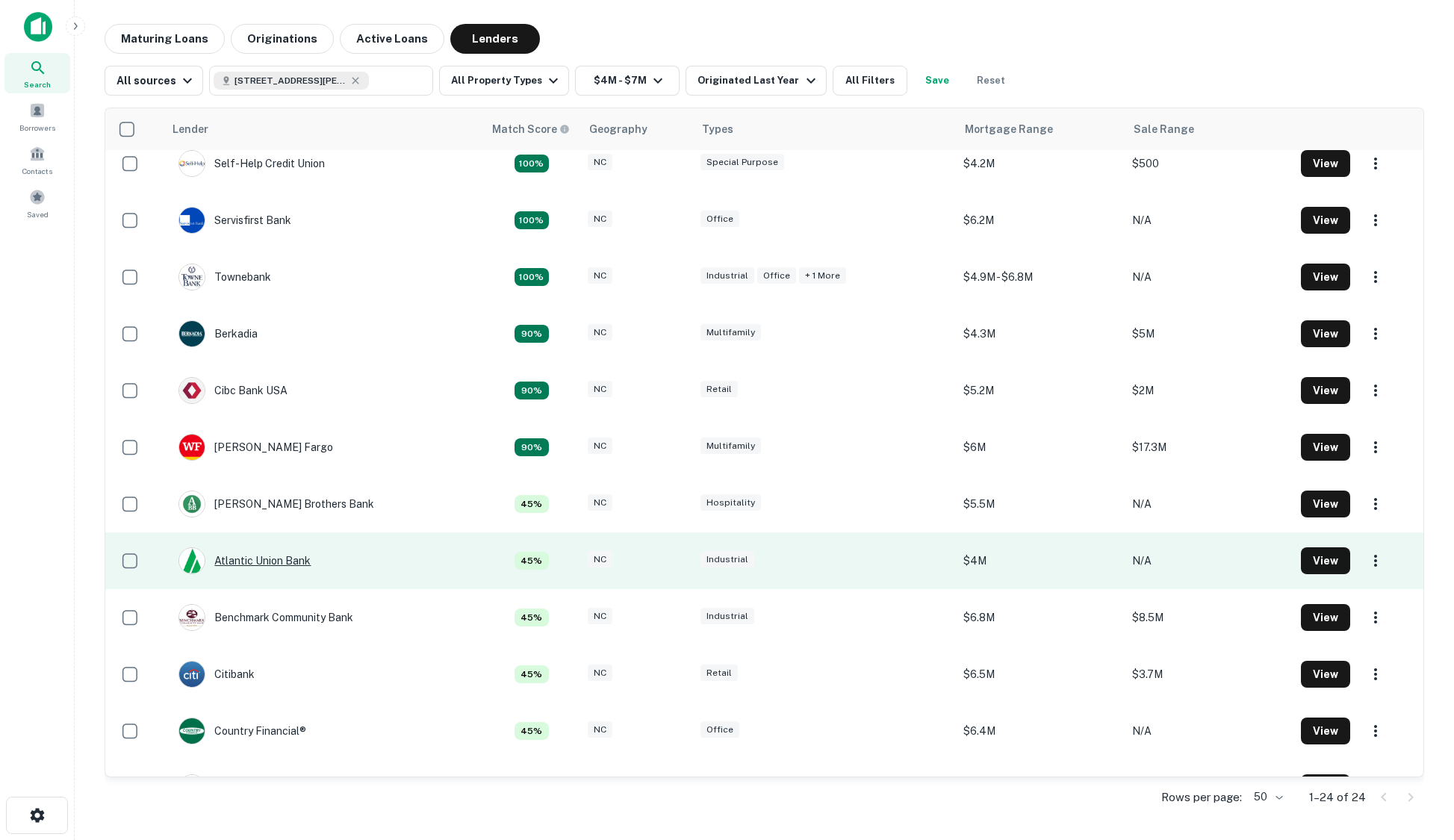
click at [286, 561] on div "Atlantic Union Bank" at bounding box center [245, 560] width 132 height 27
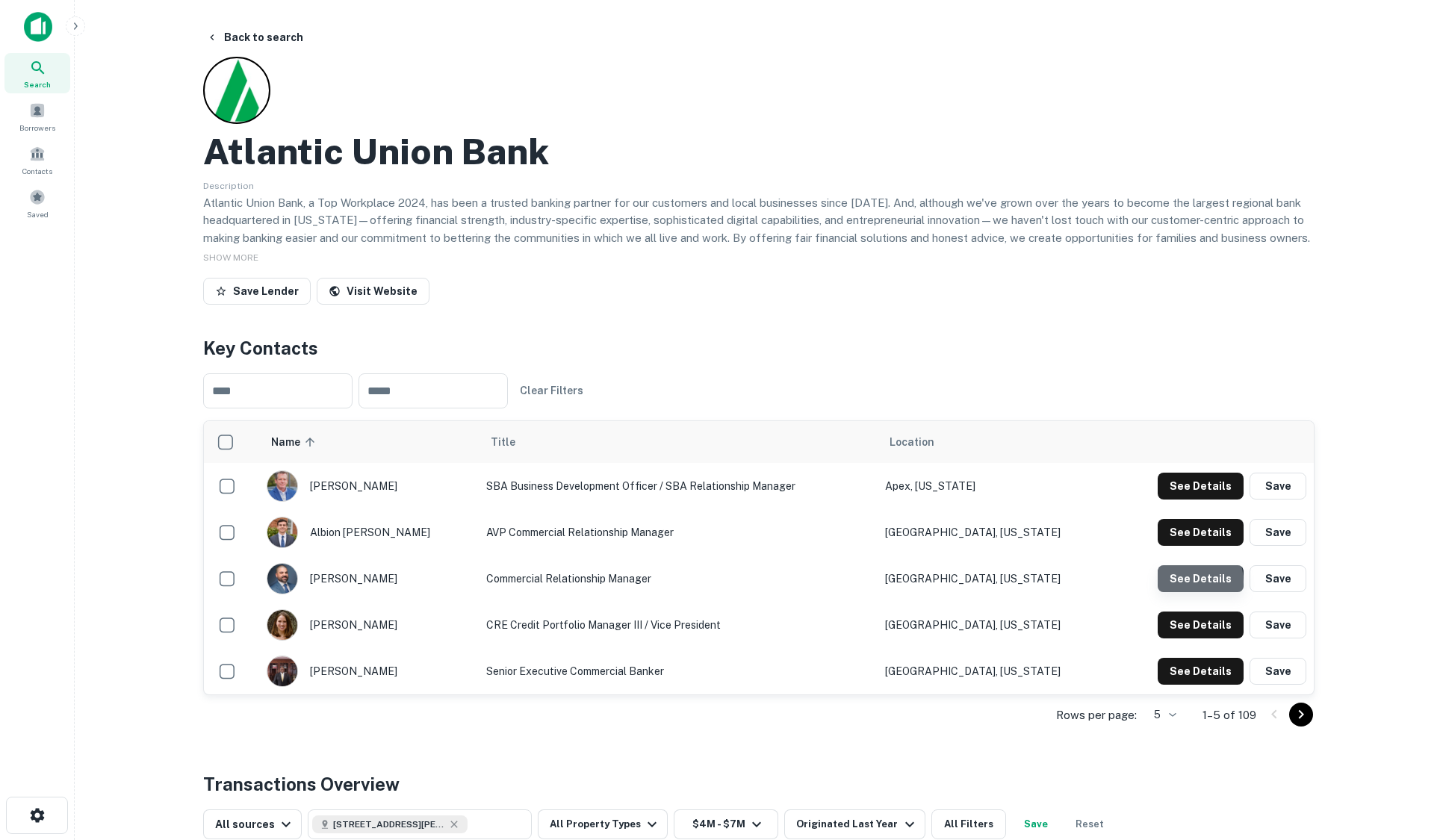
click at [1186, 499] on button "See Details" at bounding box center [1200, 486] width 86 height 27
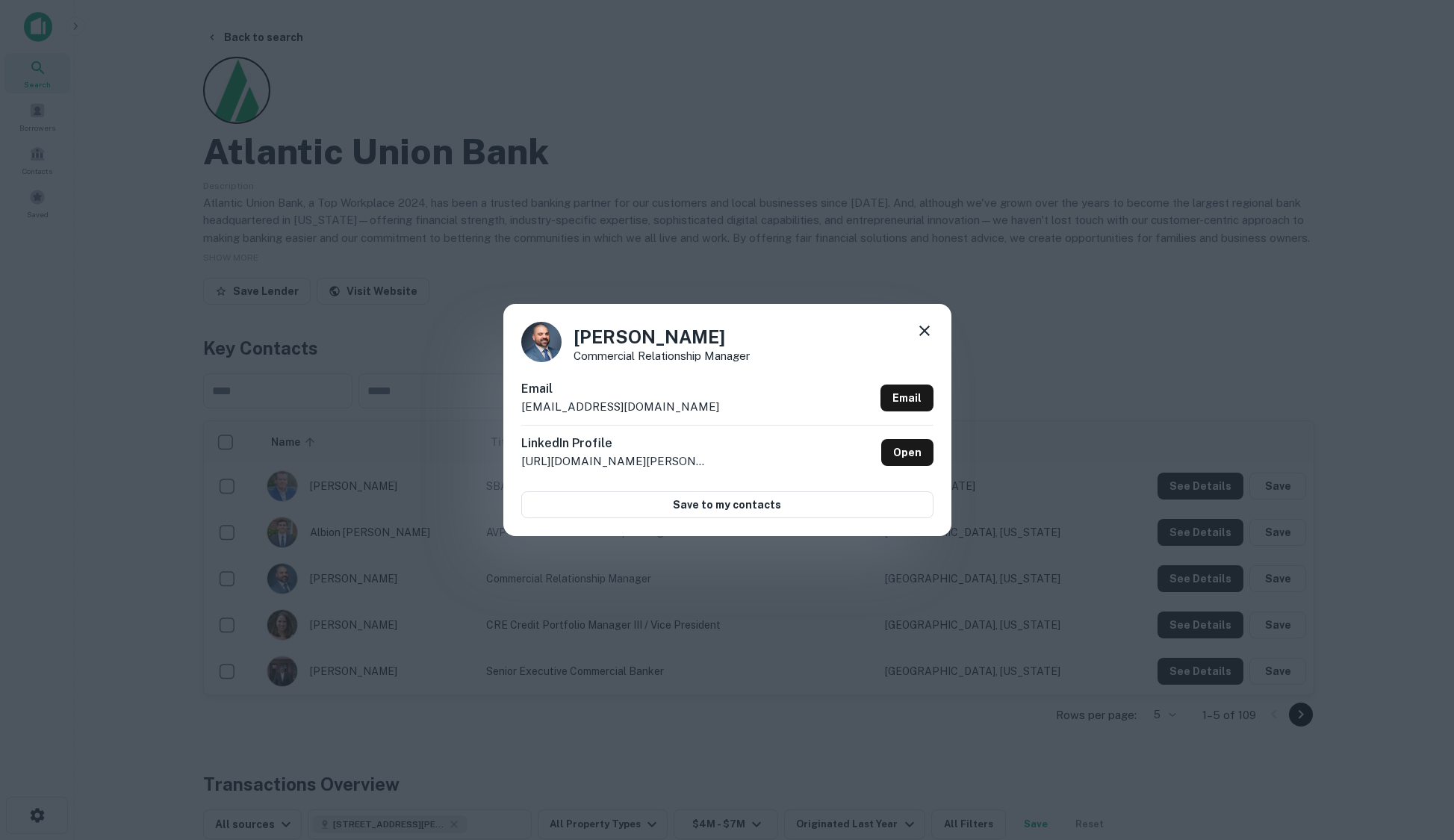
click at [803, 201] on div "[PERSON_NAME] Commercial Relationship Manager Email [EMAIL_ADDRESS][DOMAIN_NAME…" at bounding box center [727, 420] width 1454 height 840
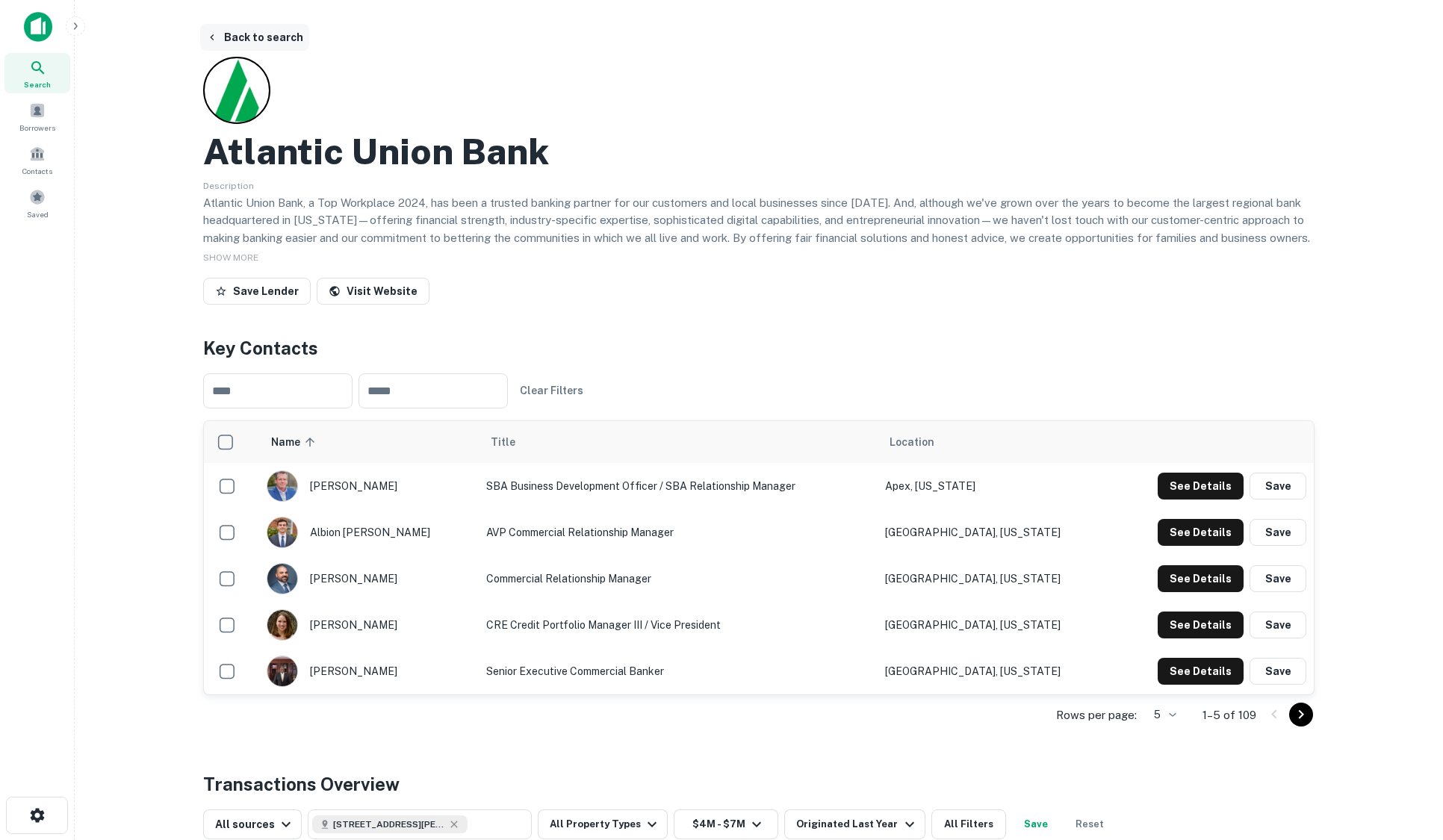
click at [255, 37] on button "Back to search" at bounding box center [255, 38] width 109 height 27
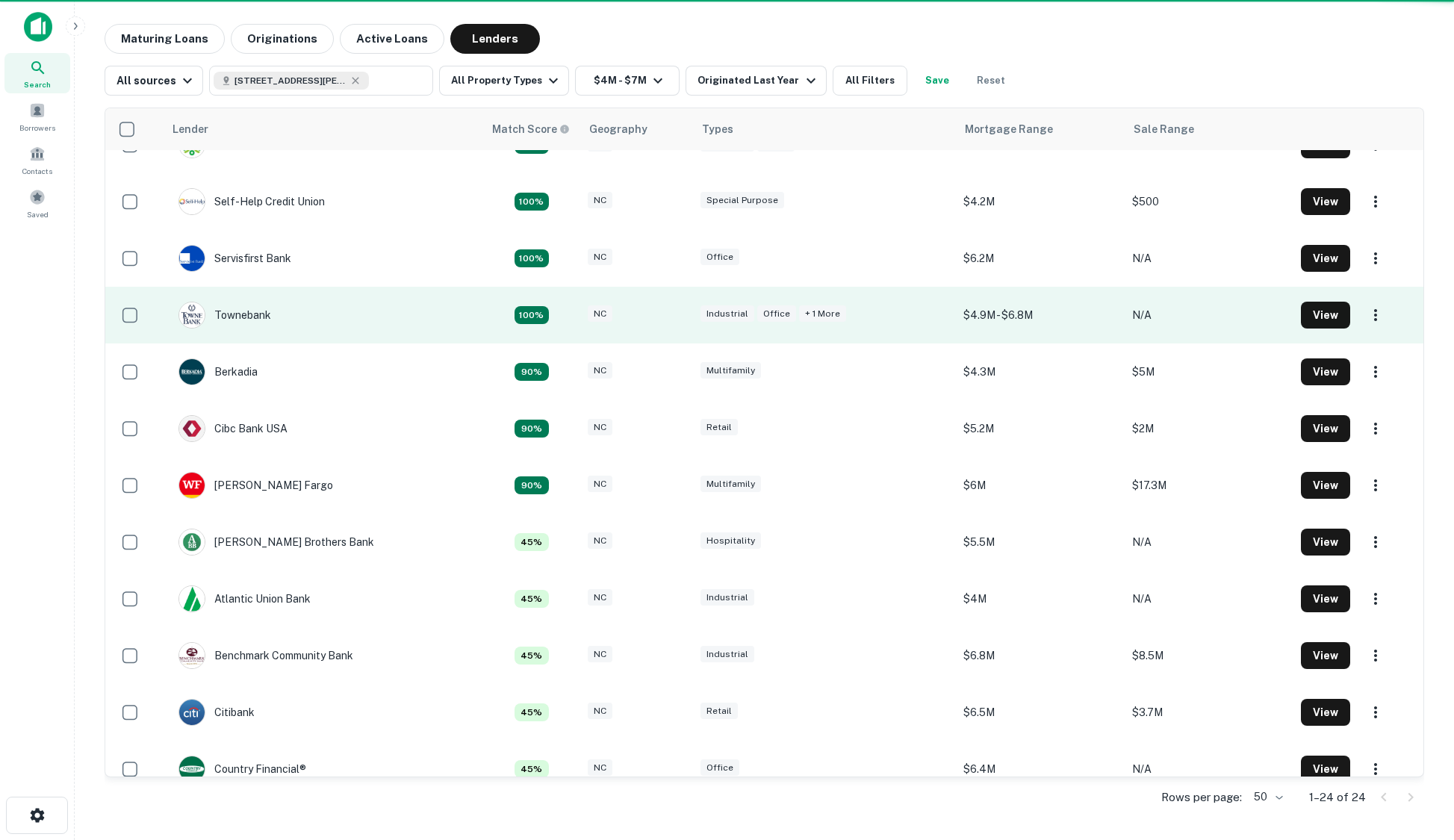
scroll to position [299, 0]
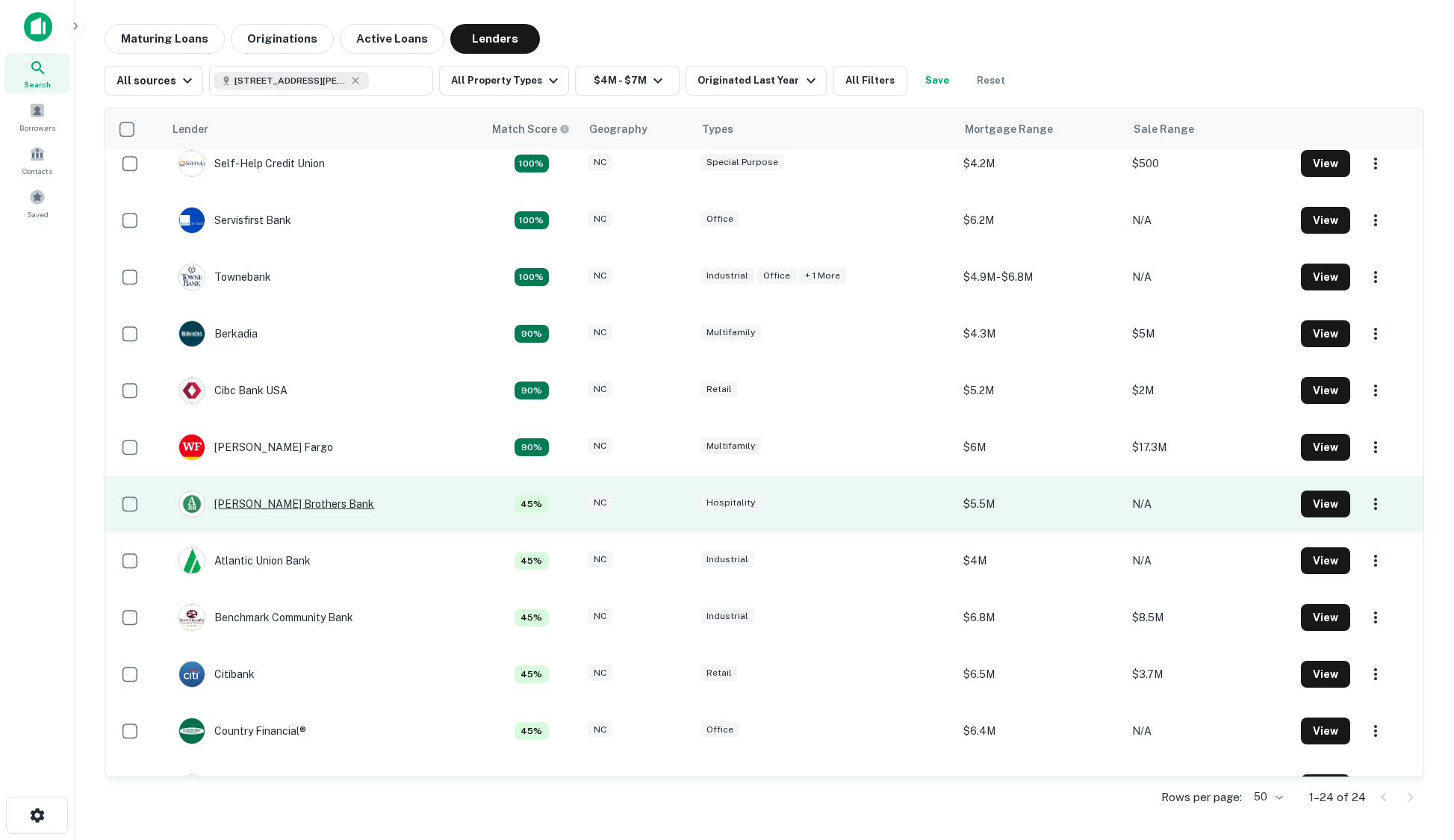
click at [301, 504] on div "[PERSON_NAME] Brothers Bank" at bounding box center [276, 503] width 195 height 27
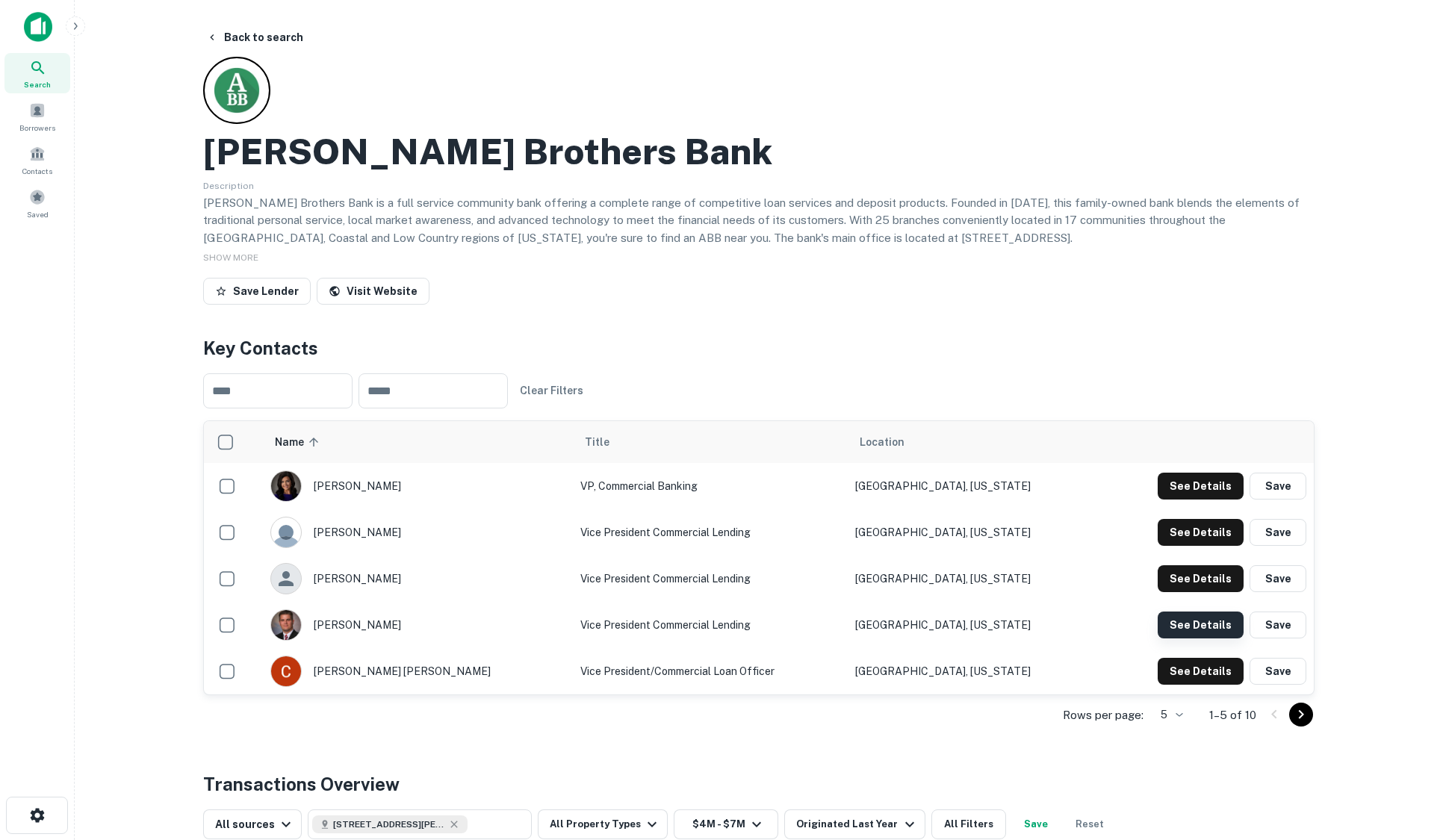
click at [1192, 499] on button "See Details" at bounding box center [1200, 486] width 86 height 27
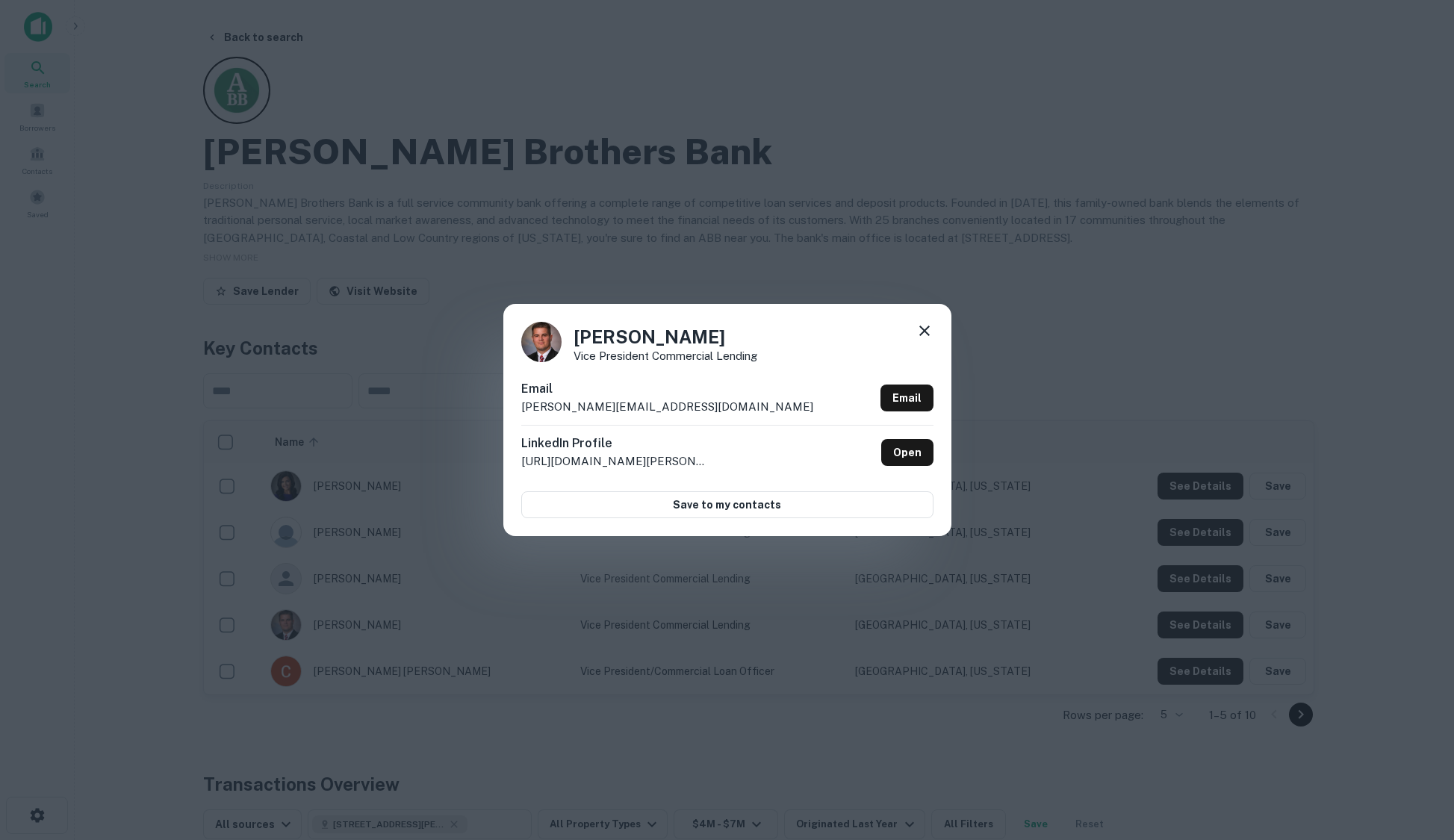
click at [327, 73] on div "[PERSON_NAME] Vice President Commercial Lending Email [PERSON_NAME][EMAIL_ADDRE…" at bounding box center [727, 420] width 1454 height 840
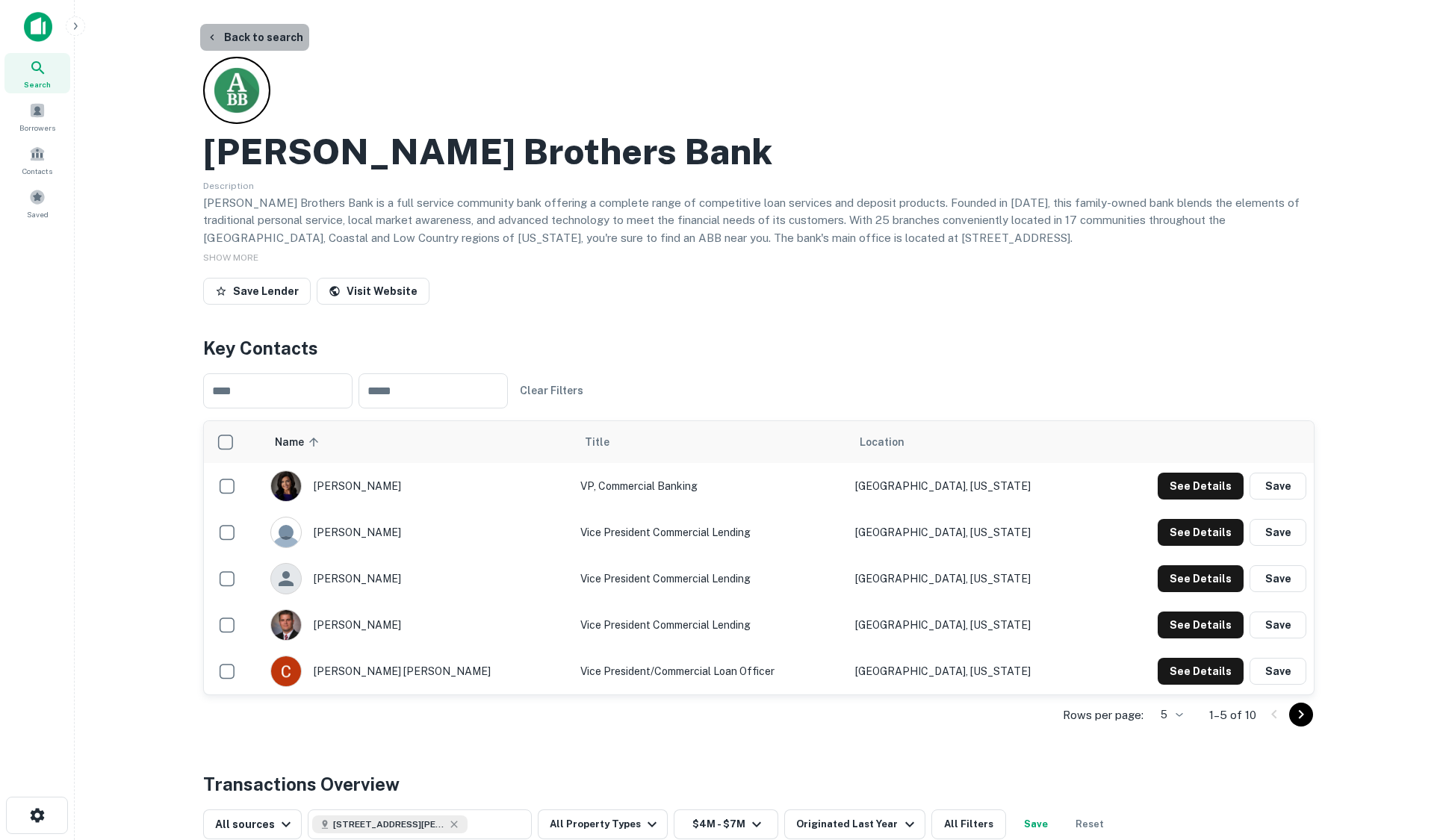
click at [275, 32] on button "Back to search" at bounding box center [255, 38] width 109 height 27
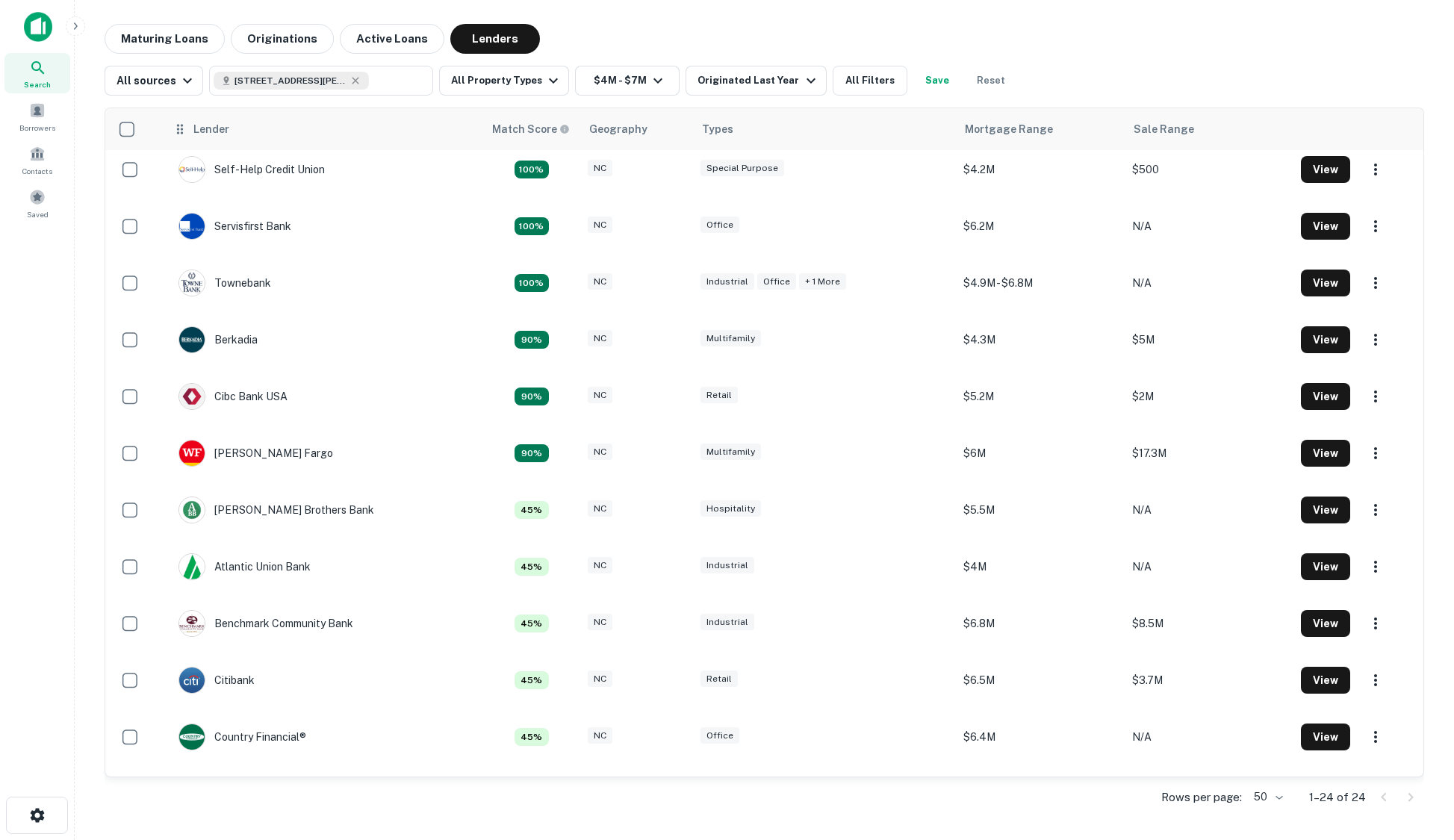
scroll to position [299, 0]
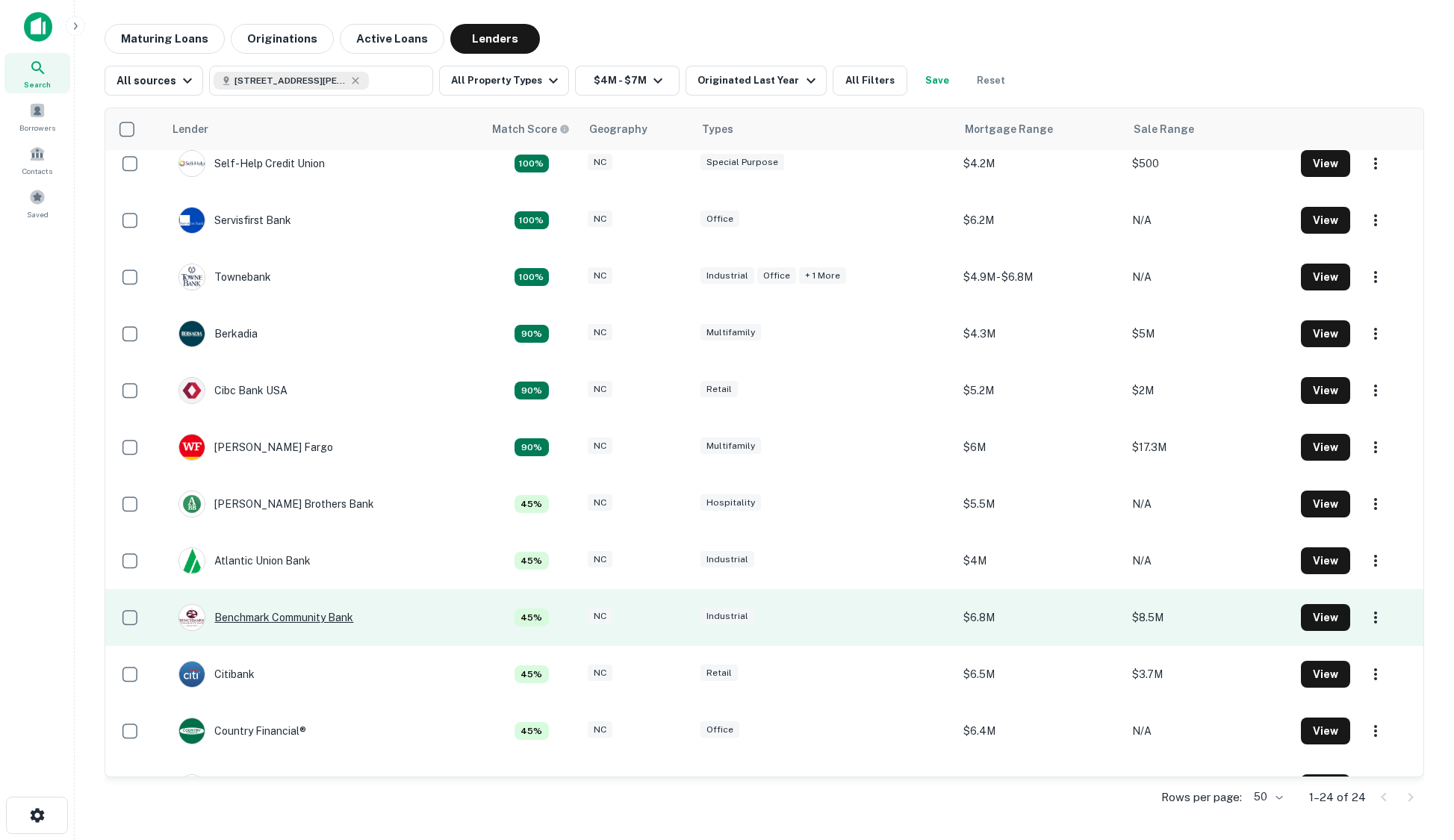
click at [333, 617] on div "Benchmark Community Bank" at bounding box center [266, 617] width 175 height 27
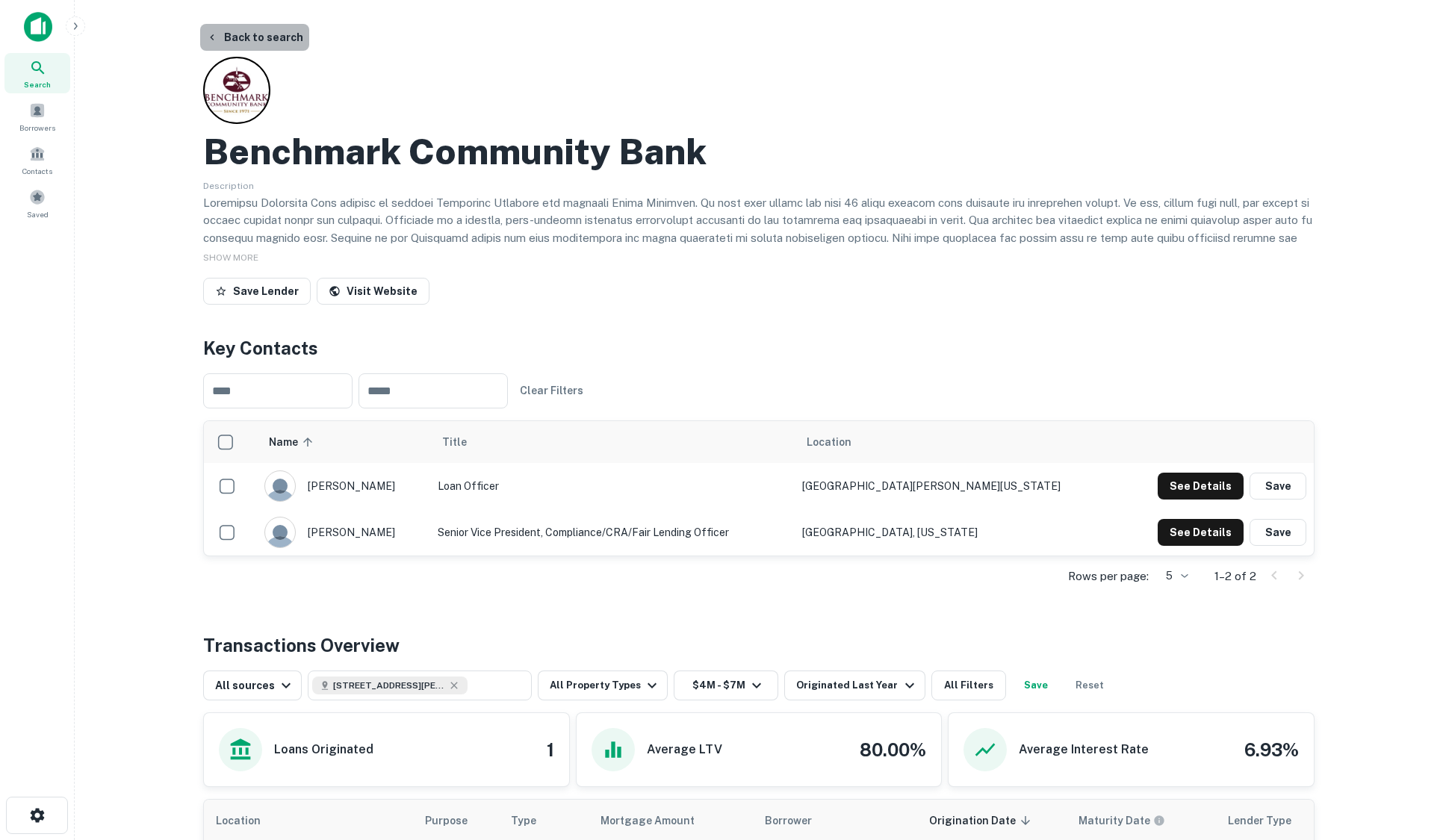
click at [271, 30] on button "Back to search" at bounding box center [255, 38] width 109 height 27
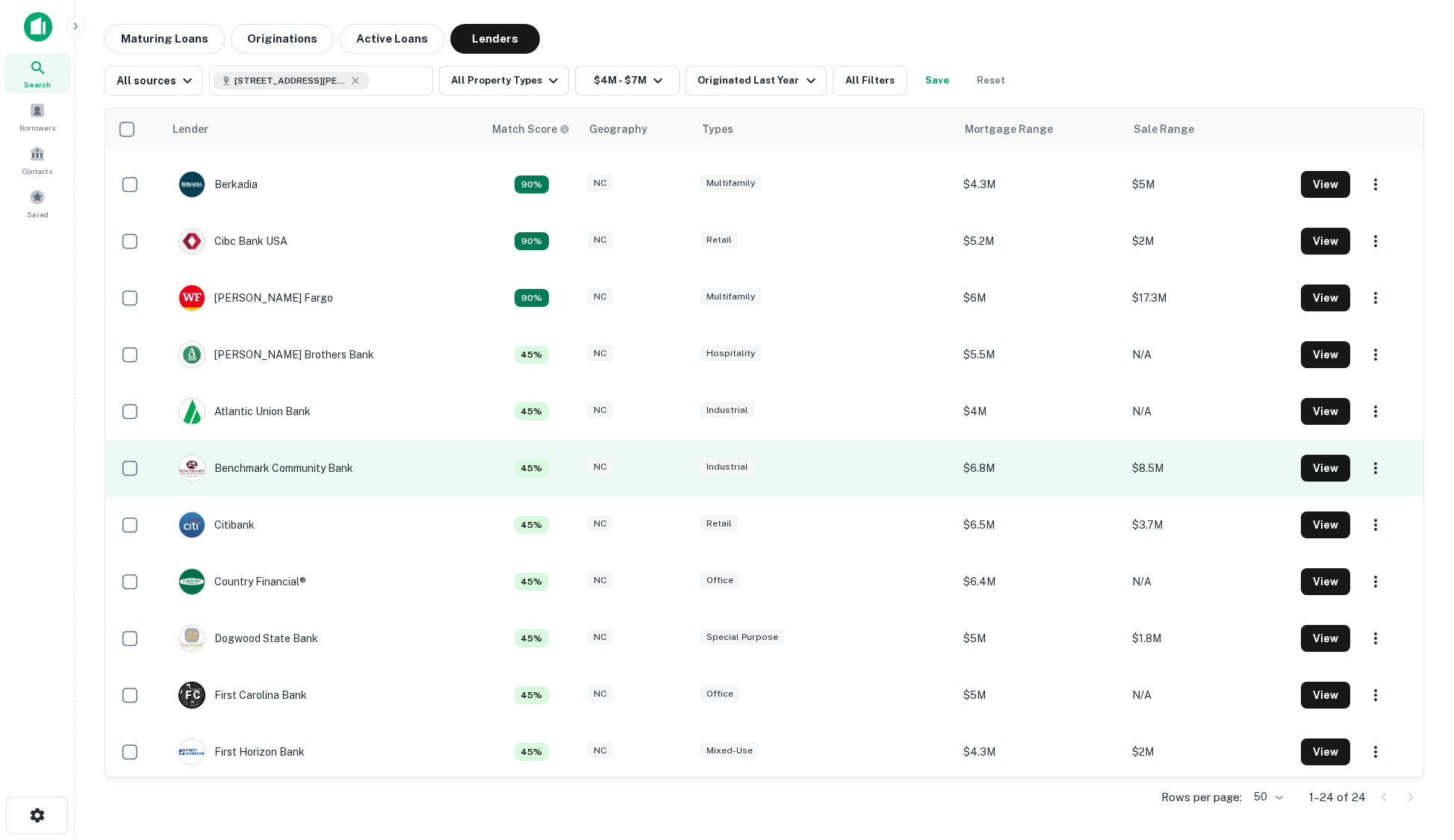
scroll to position [523, 0]
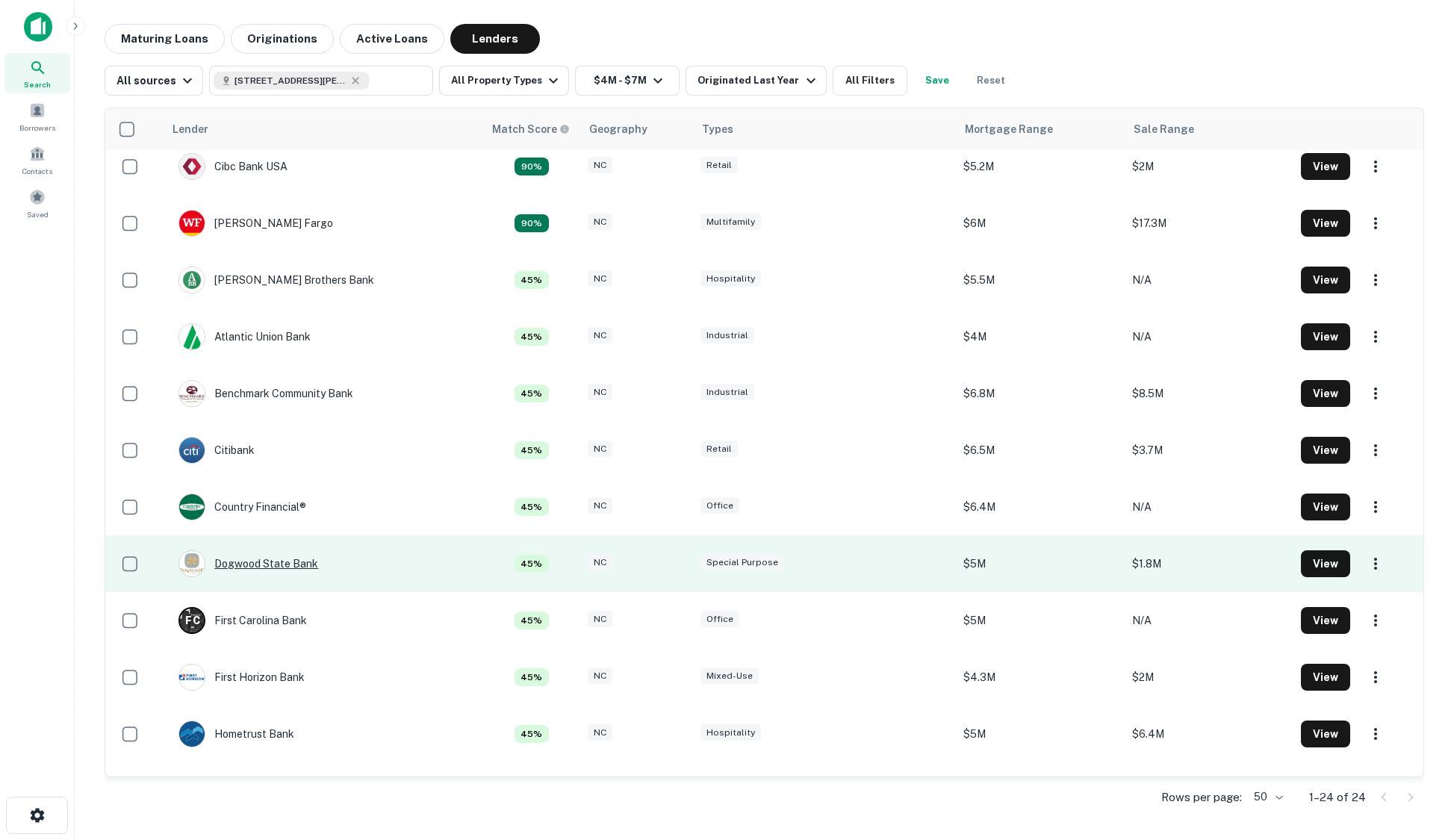
click at [301, 564] on div "Dogwood State Bank" at bounding box center [248, 564] width 139 height 27
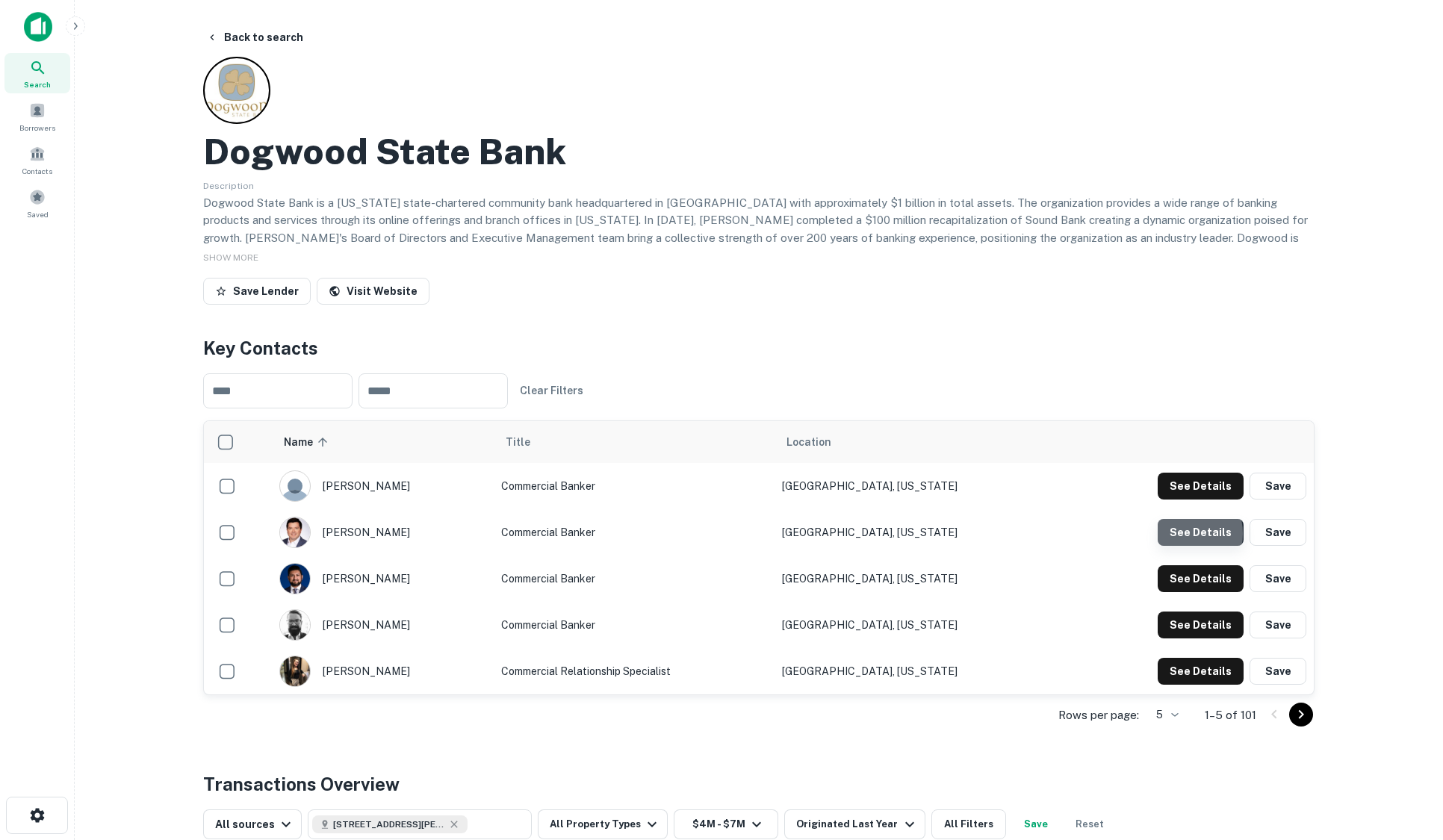
click at [1179, 499] on button "See Details" at bounding box center [1200, 486] width 86 height 27
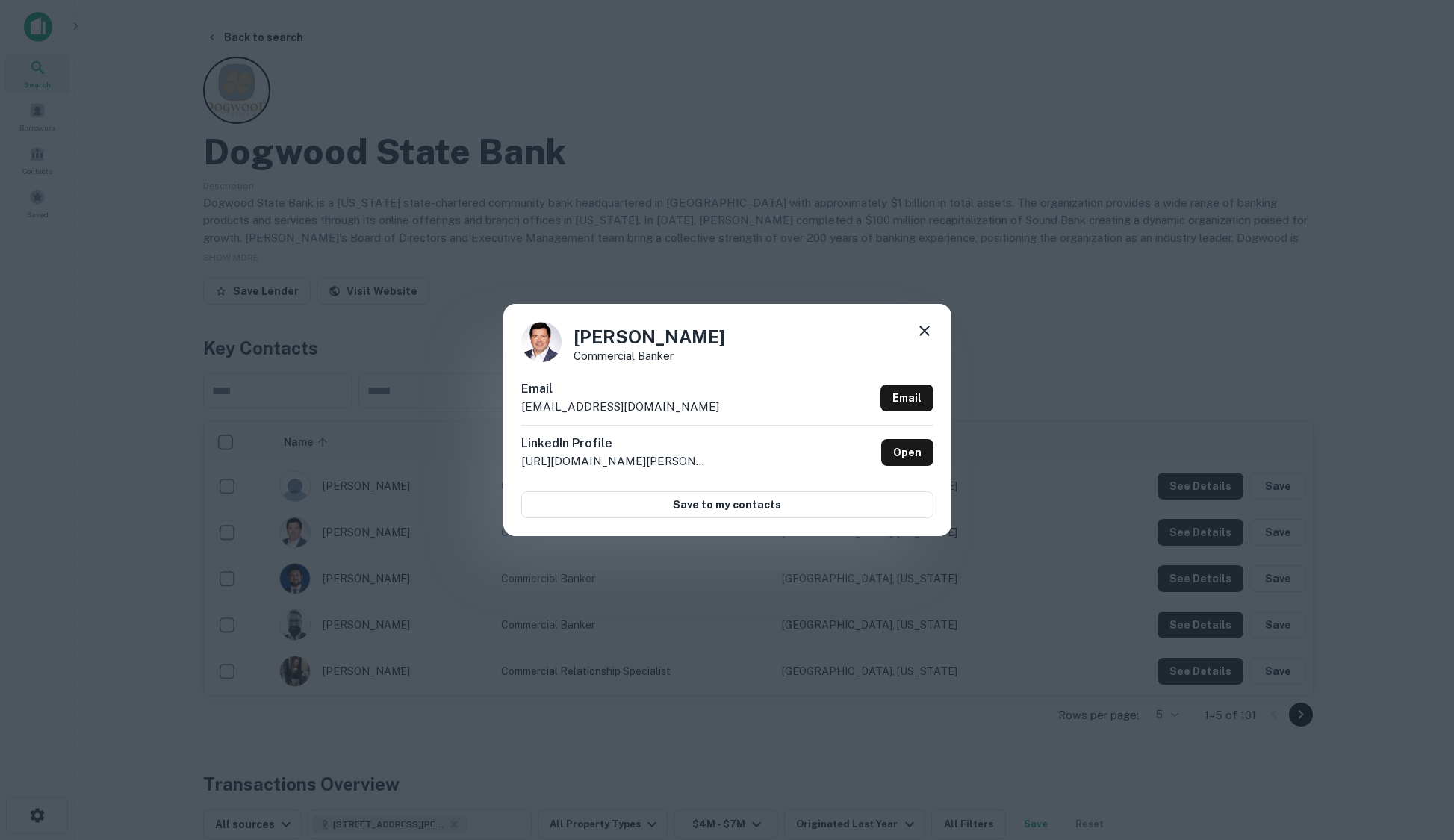
drag, startPoint x: 455, startPoint y: 90, endPoint x: 437, endPoint y: 83, distance: 19.3
click at [455, 90] on div "[PERSON_NAME] Commercial Banker Email [EMAIL_ADDRESS][DOMAIN_NAME] Email Linked…" at bounding box center [727, 420] width 1454 height 840
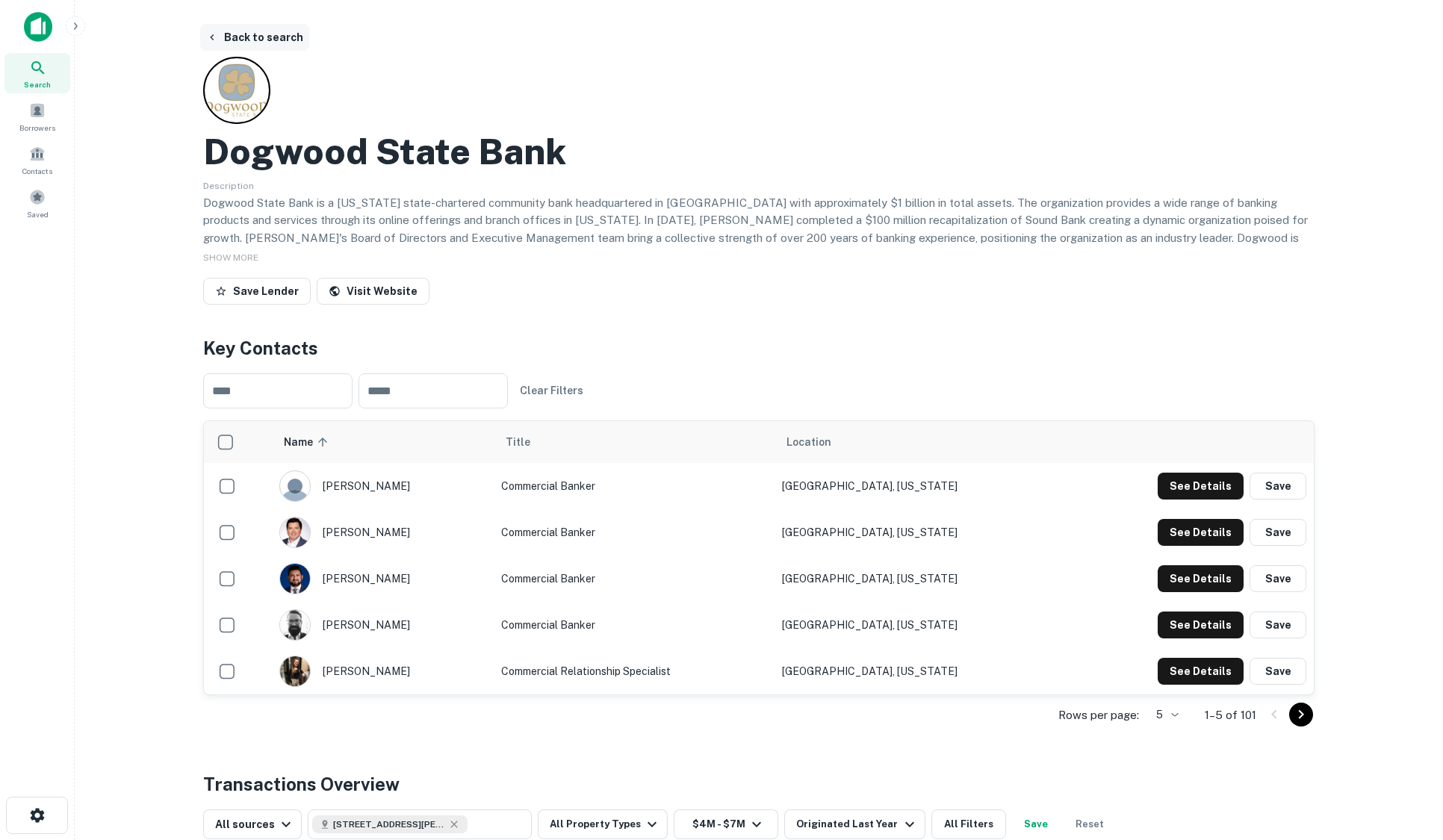
click at [270, 37] on button "Back to search" at bounding box center [255, 38] width 109 height 27
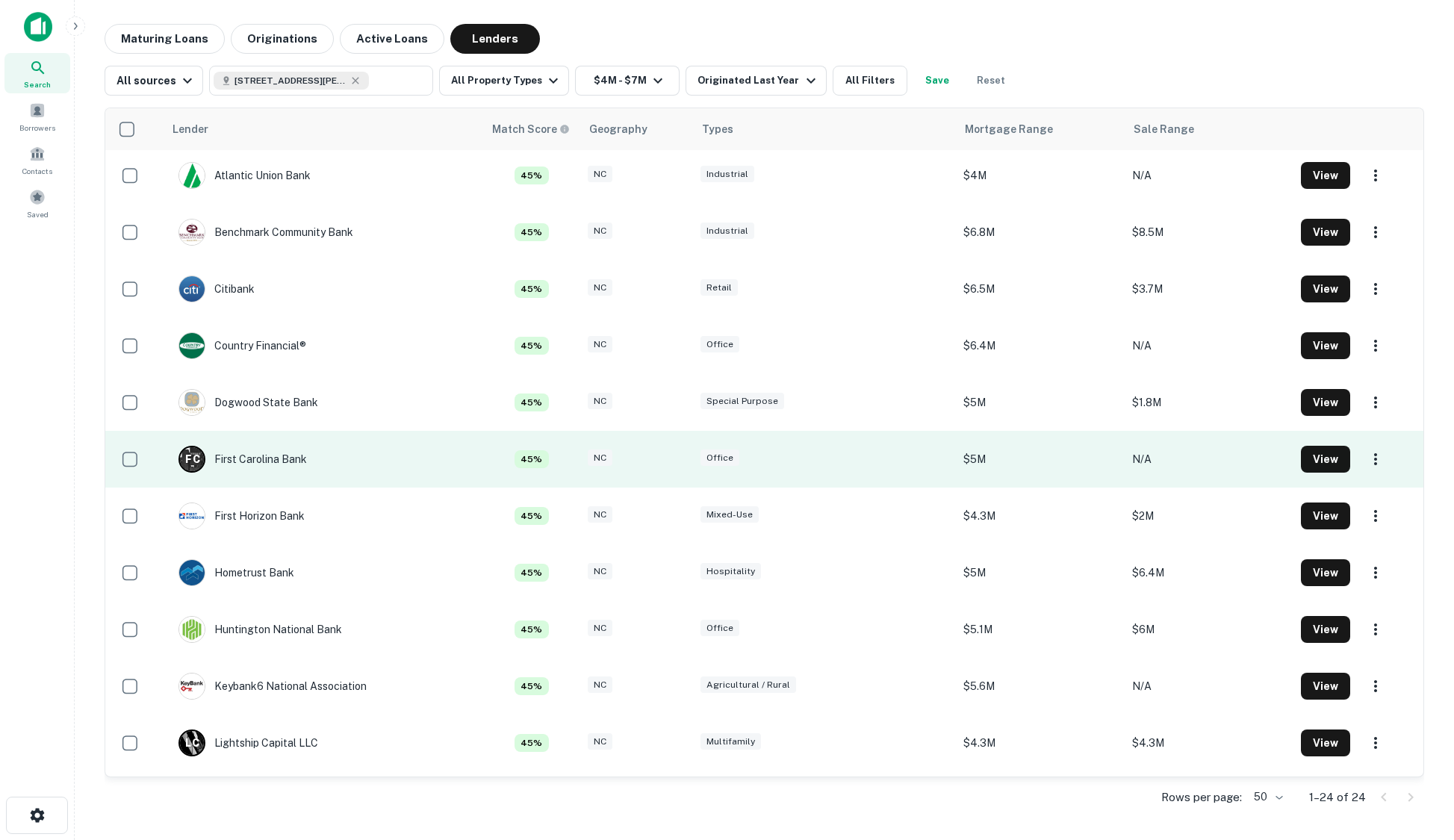
scroll to position [660, 0]
